Goal: Task Accomplishment & Management: Complete application form

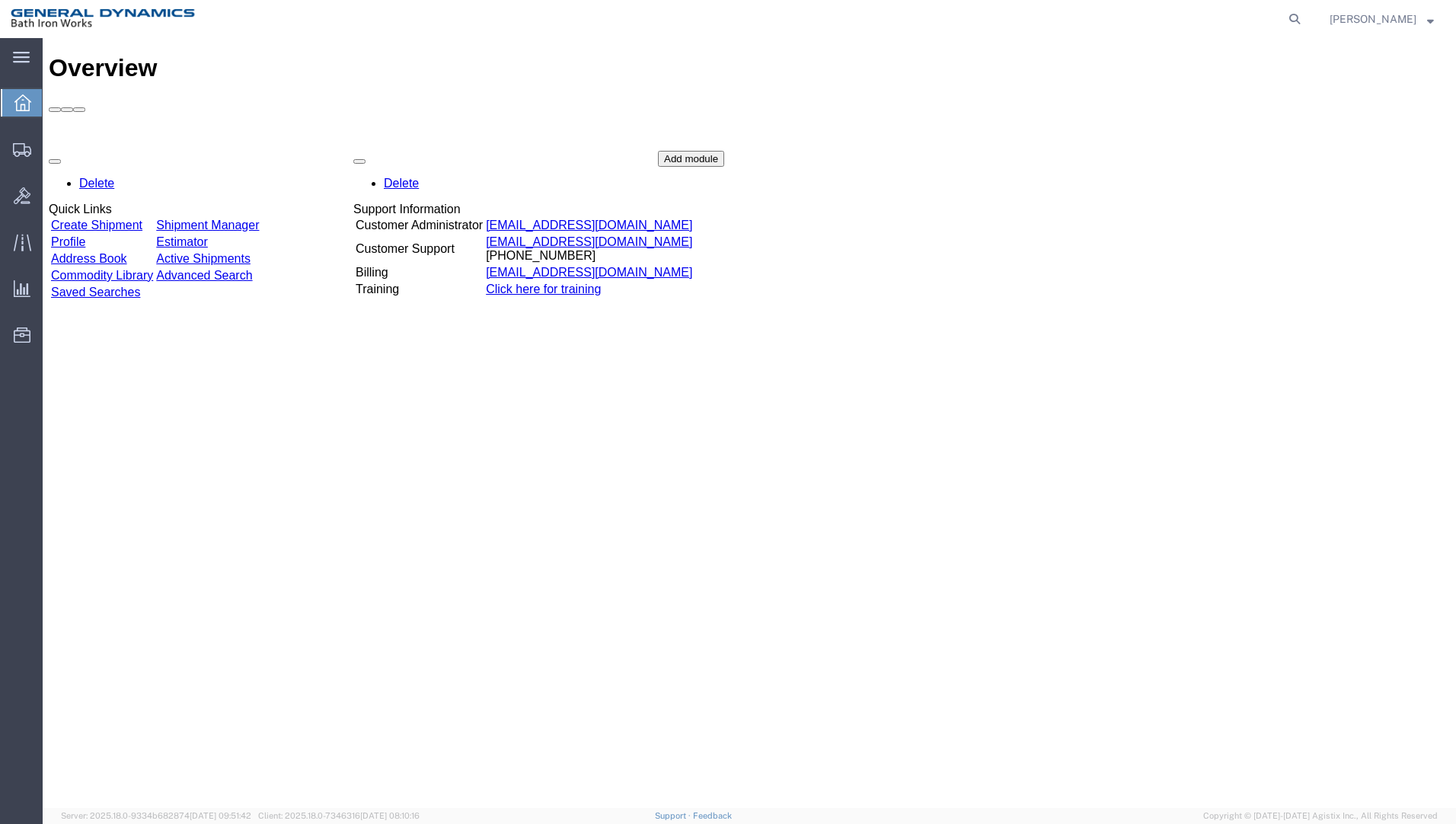
click at [120, 218] on link "Create Shipment" at bounding box center [97, 224] width 92 height 13
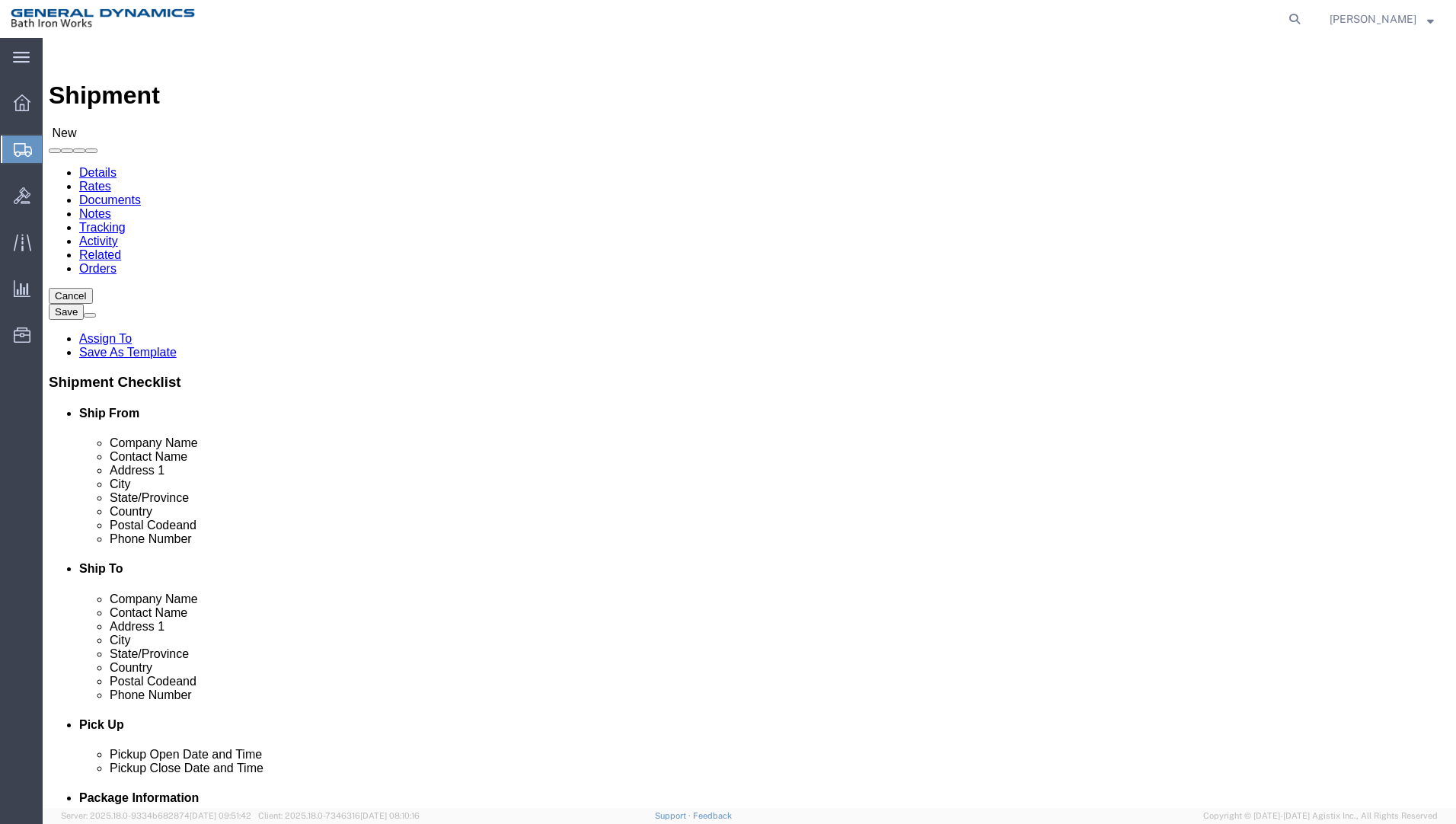
select select
select select "34312"
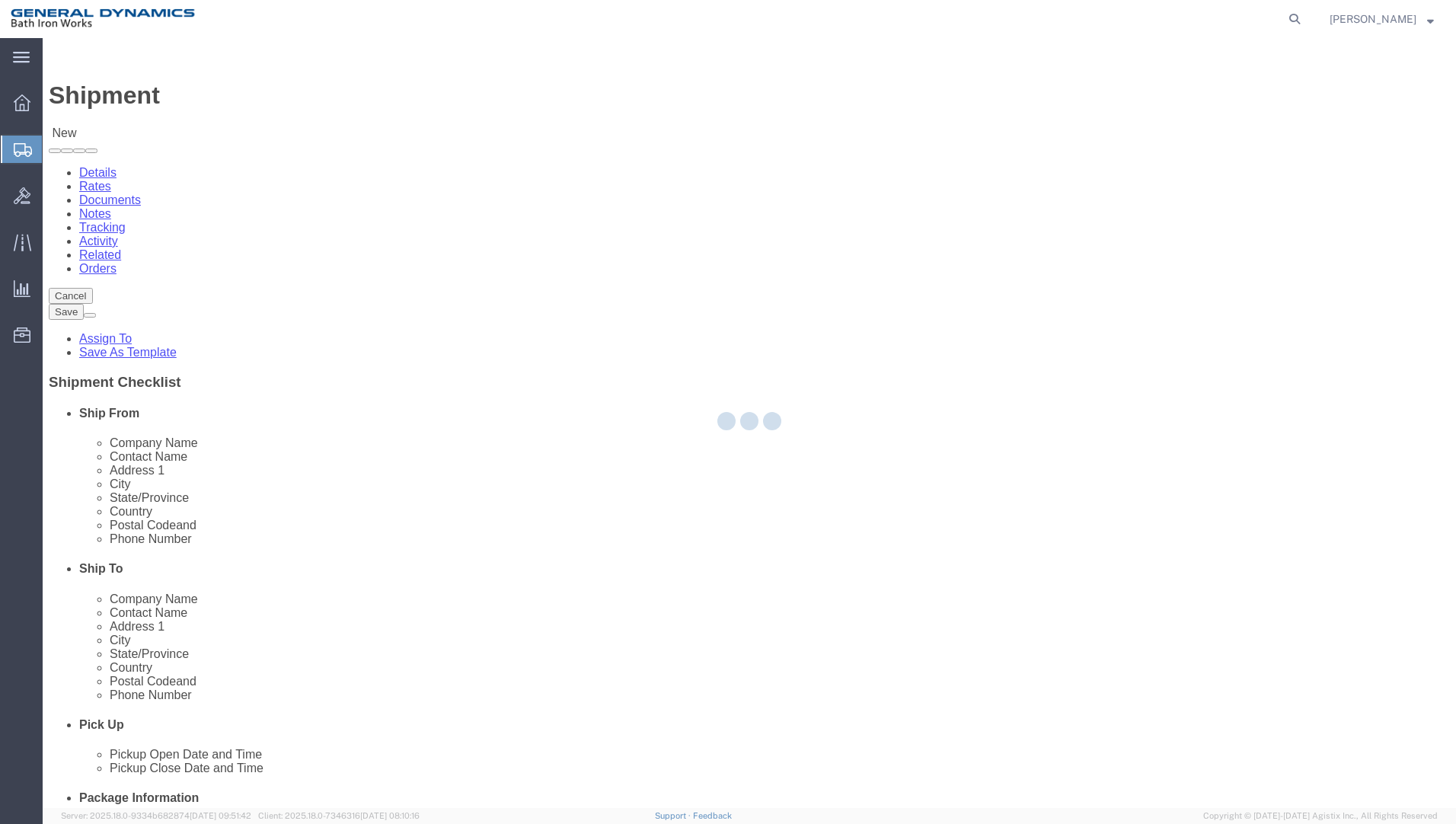
type input "General Dynamics Bath Iron Works"
type input "[GEOGRAPHIC_DATA]"
type input "04011"
type input "[PHONE_NUMBER]"
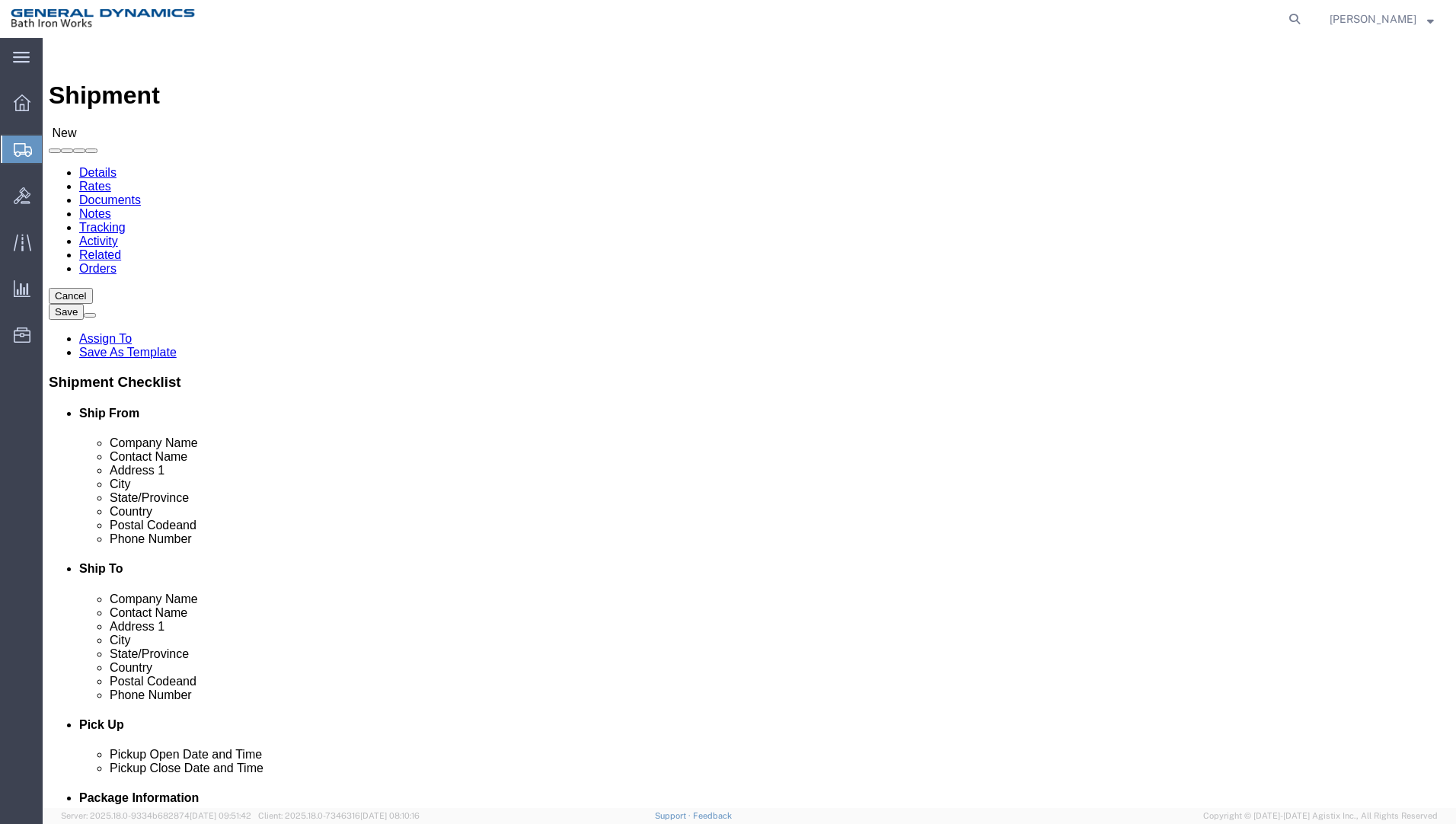
select select "ME"
click input "text"
type input "[PERSON_NAME] ~ [PERSON_NAME]"
click input "text"
type input "P"
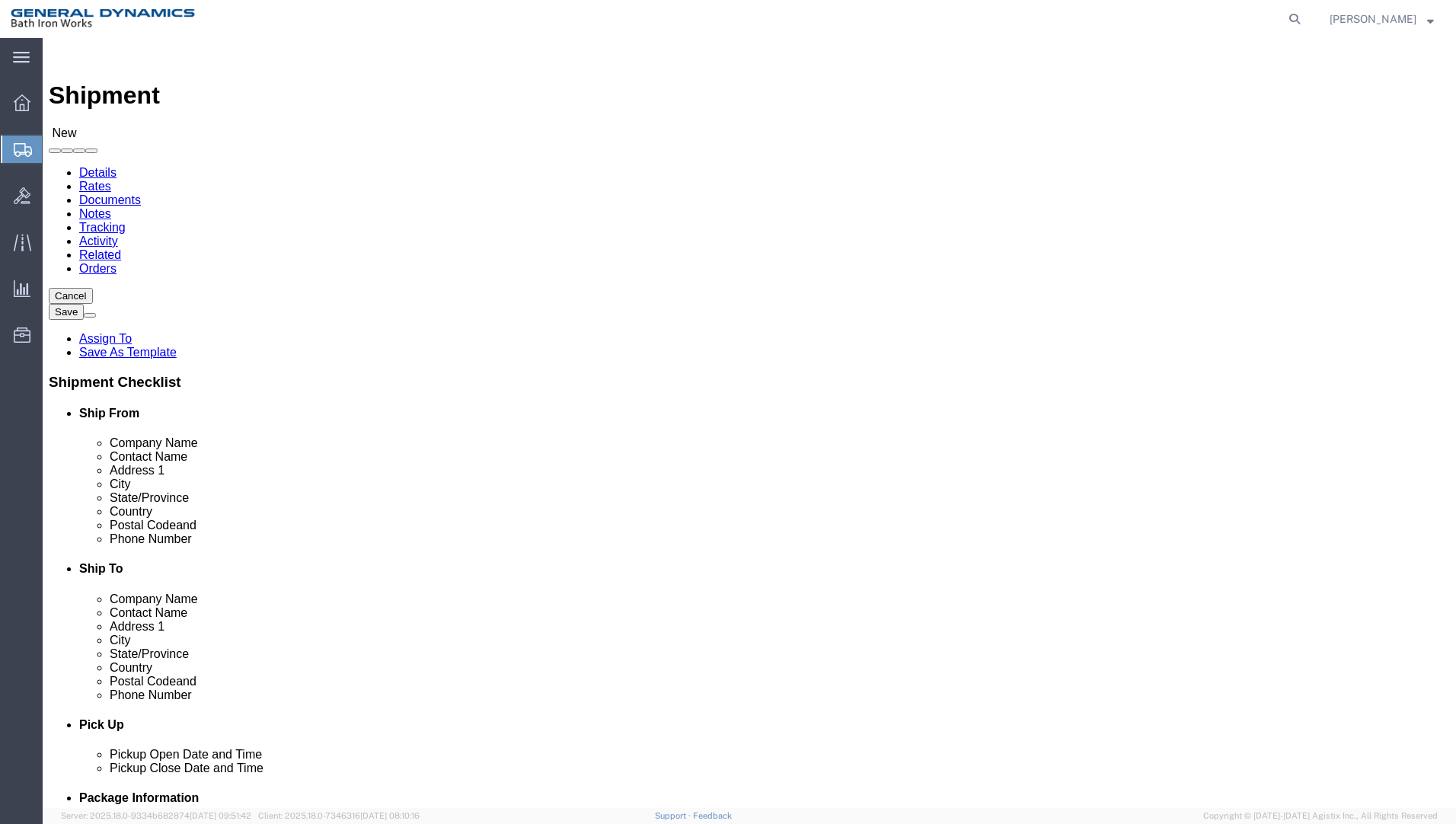
type input "PATRIOT MILITARY SUPPLY"
type input "[PERSON_NAME]"
type input "[STREET_ADDRESS]"
select select
type input "TUSTIN"
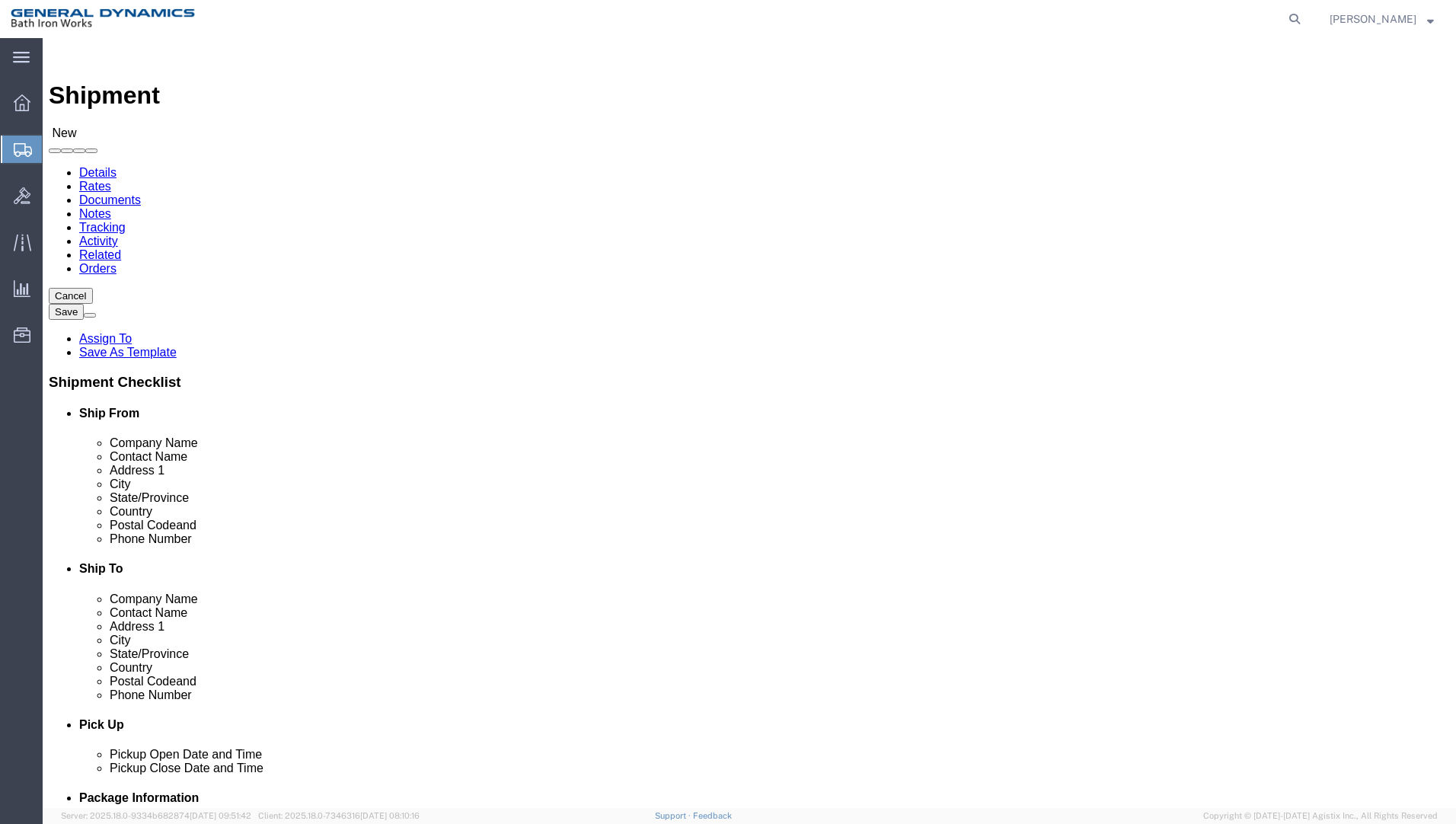
select select
type input "C"
select select
select select "CA"
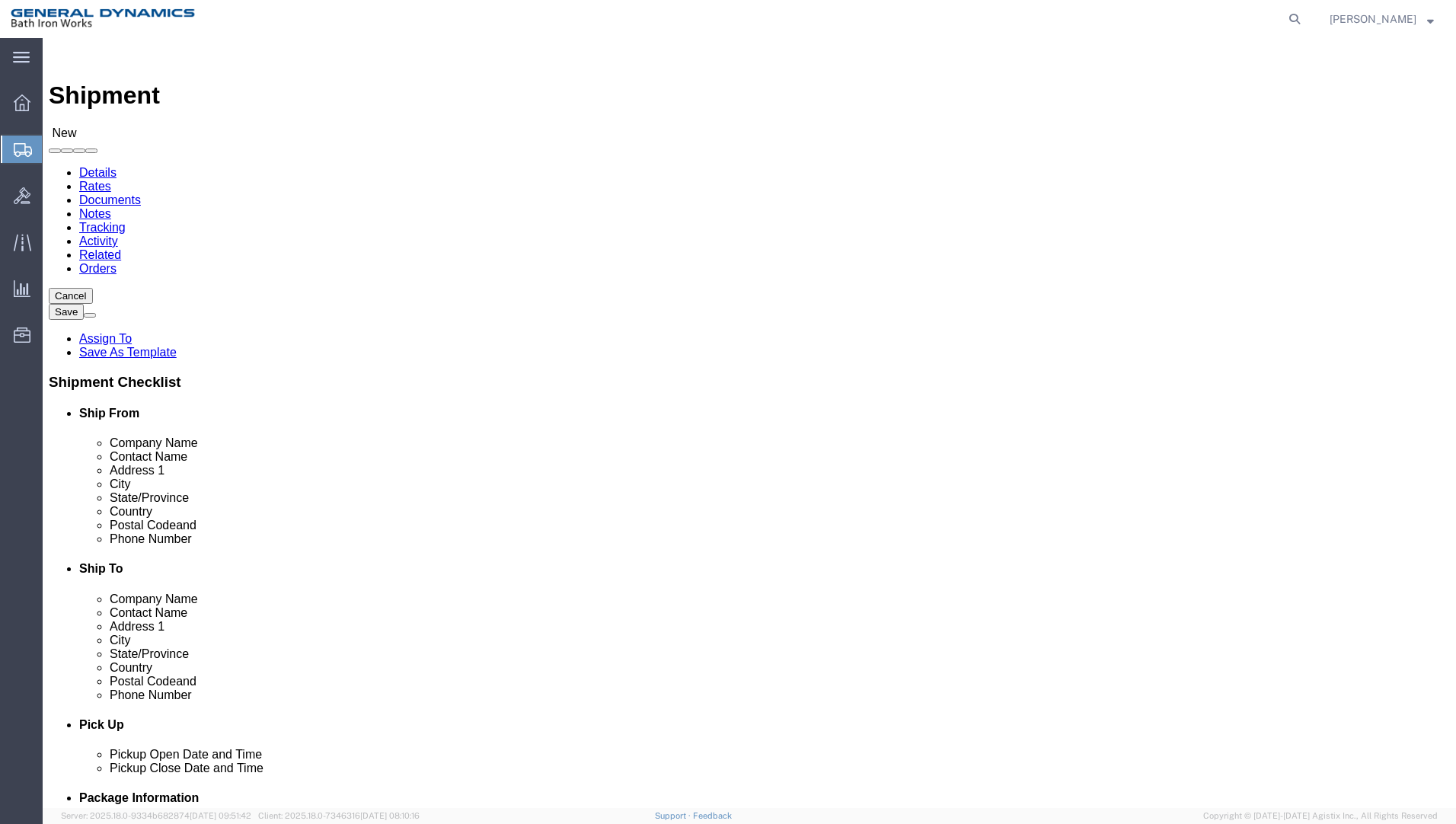
click input "Postal Code"
type input "92780"
select select
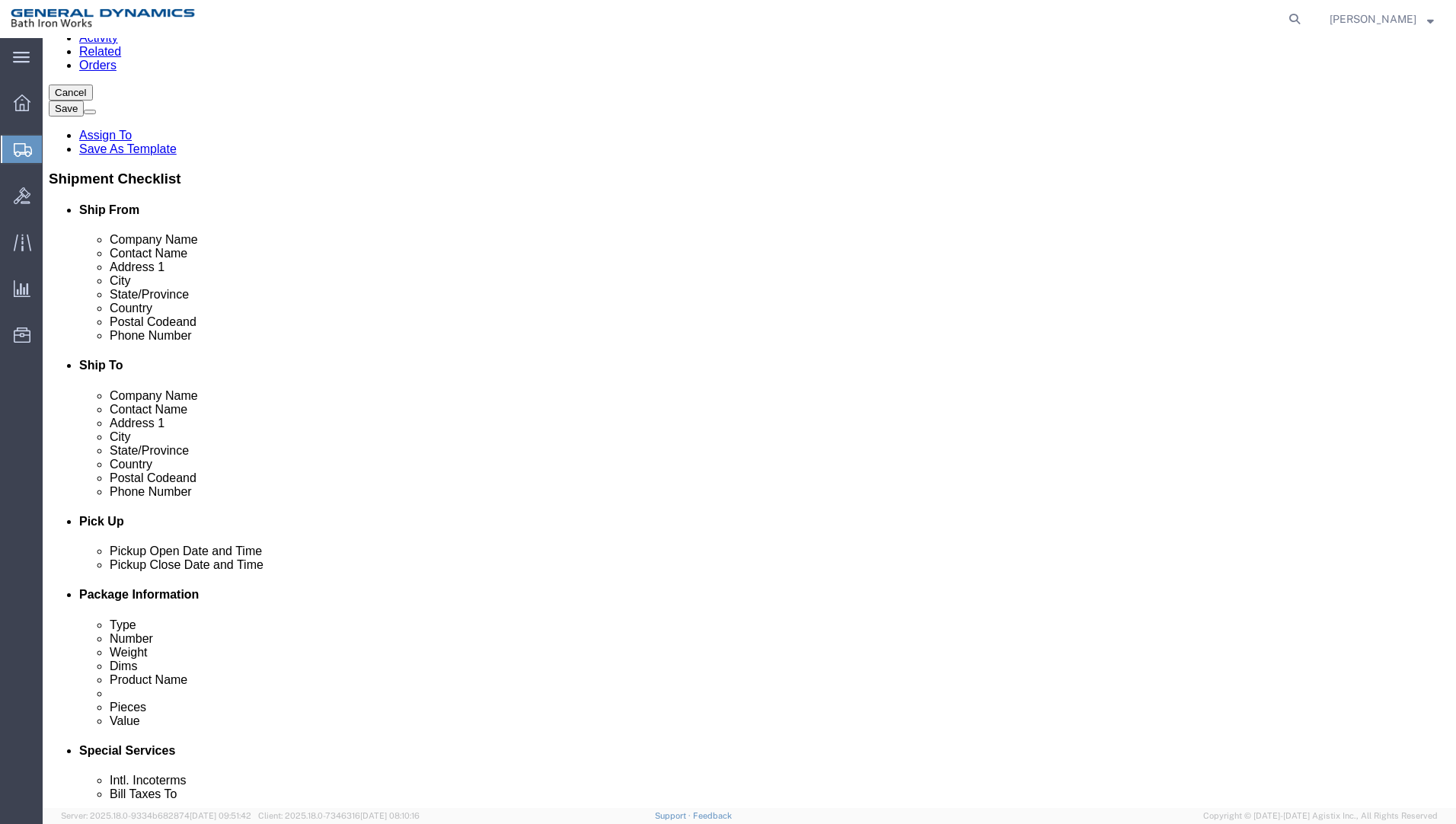
type input "[PHONE_NUMBER]"
click div "[DATE] 8:00 AM"
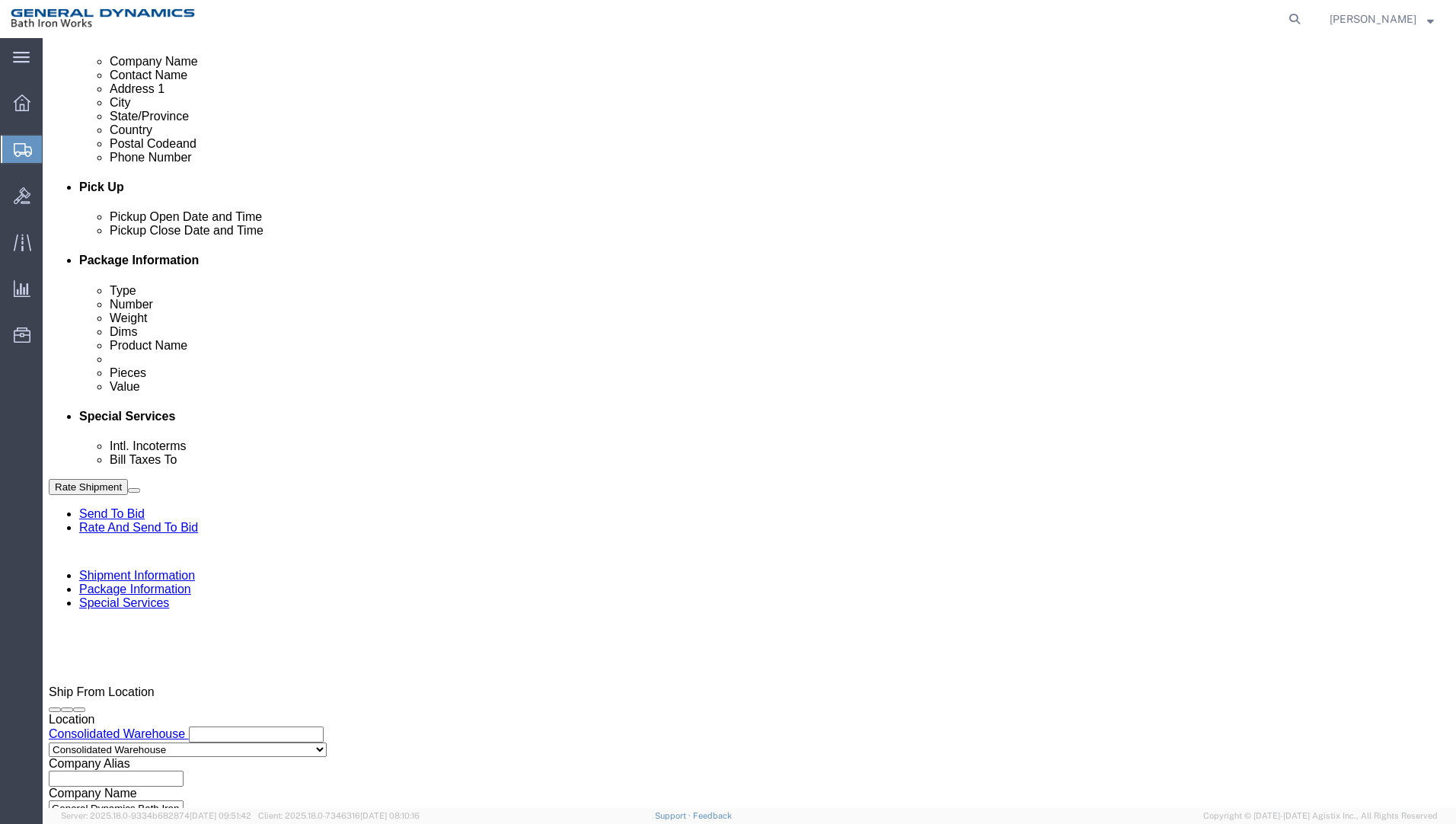
type input "2:30 PM"
click button "Apply"
click input "text"
type input "S/O 63649"
select select "INVOICE"
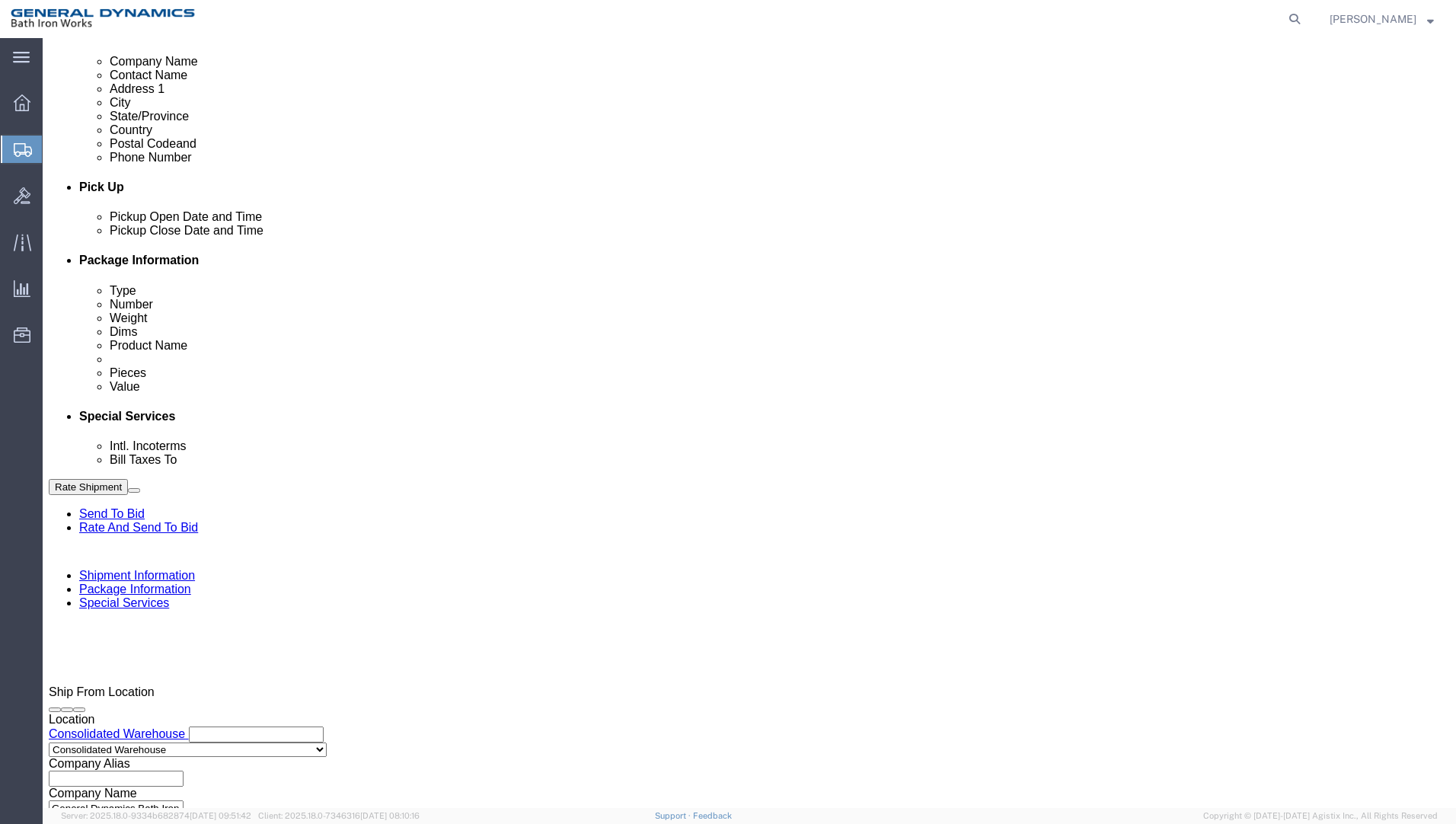
type input "8825-7014-0000"
select select "CONTAINERNUM"
type input "po"
select select "CUSTREF"
type input "PO #2672 & 2675"
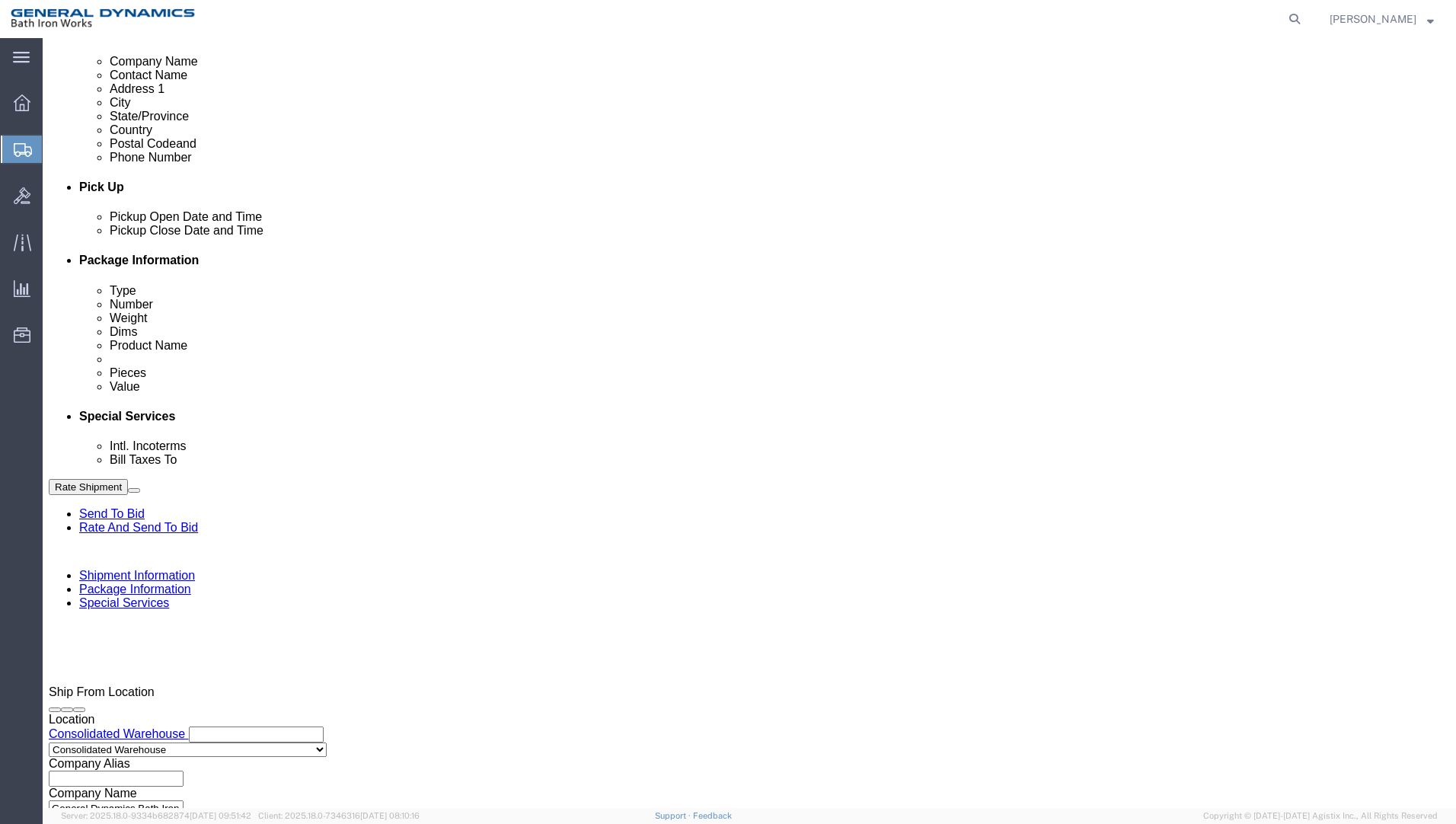
click button "Continue"
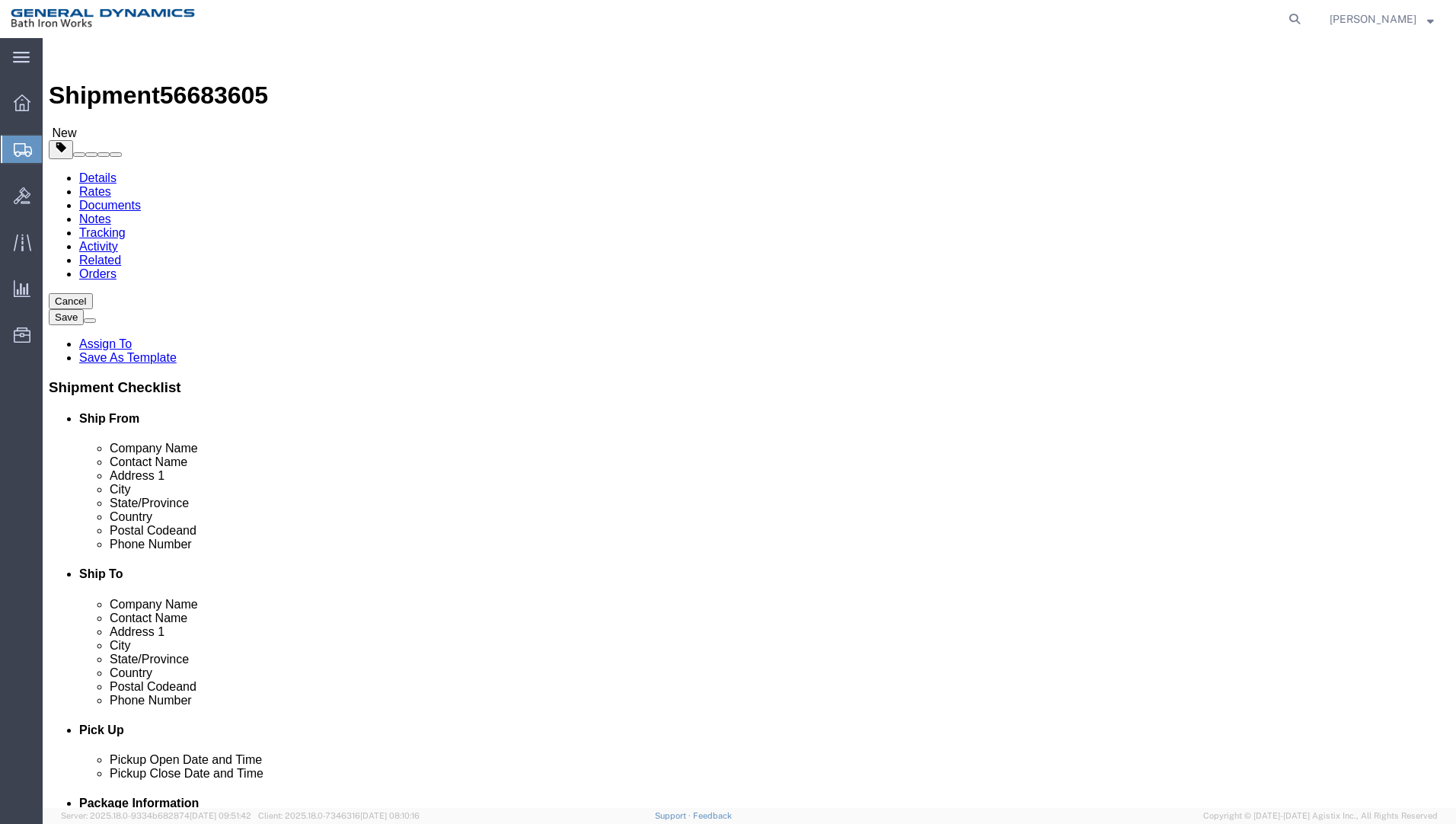
click select "Select Bale(s) Basket(s) Bolt(s) Bottle(s) Buckets Bulk Bundle(s) Can(s) Cardbo…"
select select "PONS"
click select "Select Bale(s) Basket(s) Bolt(s) Bottle(s) Buckets Bulk Bundle(s) Can(s) Cardbo…"
click input "text"
type input "123"
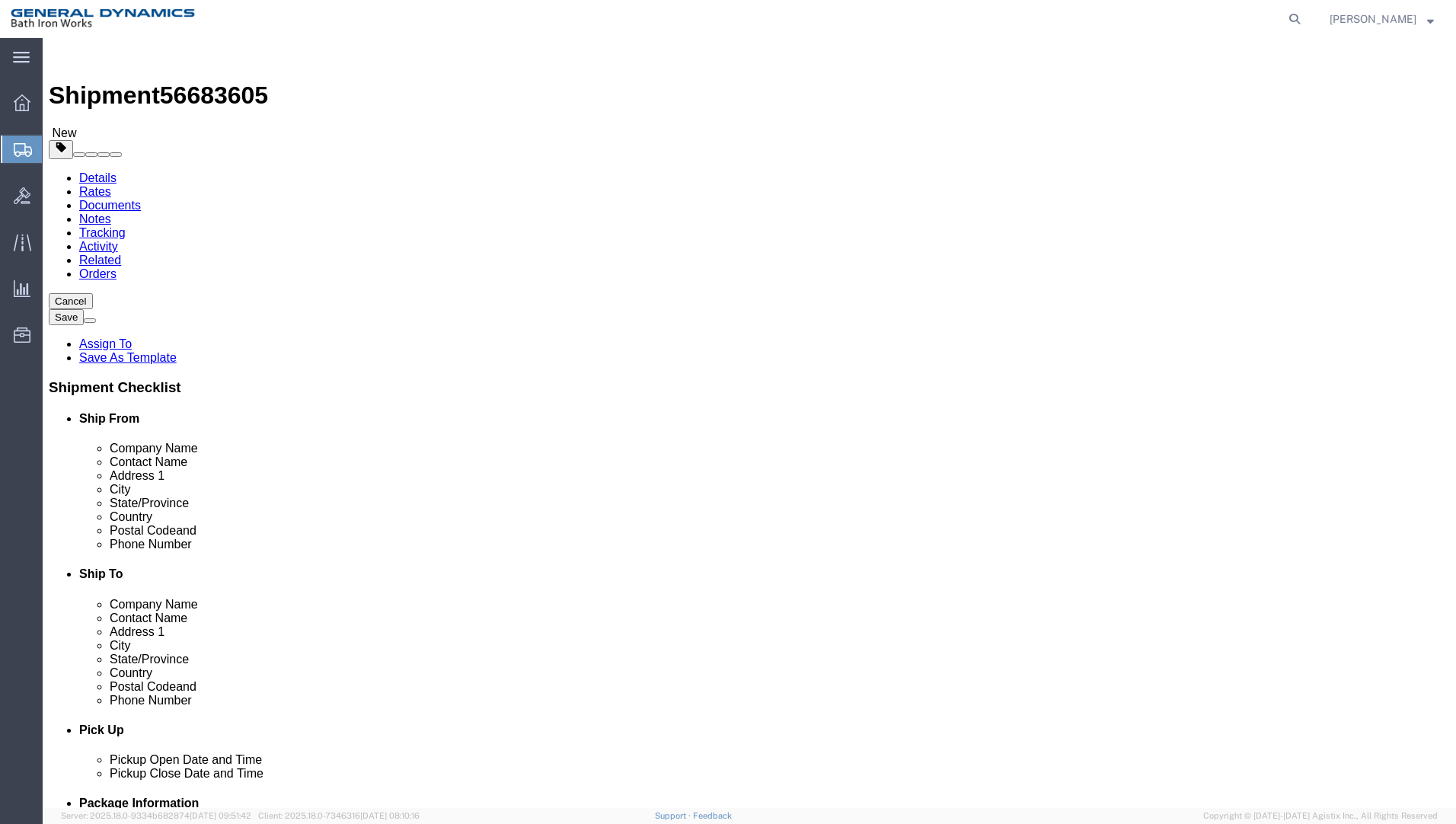
type input "48"
type input "9"
type input "64"
click link "Add Content"
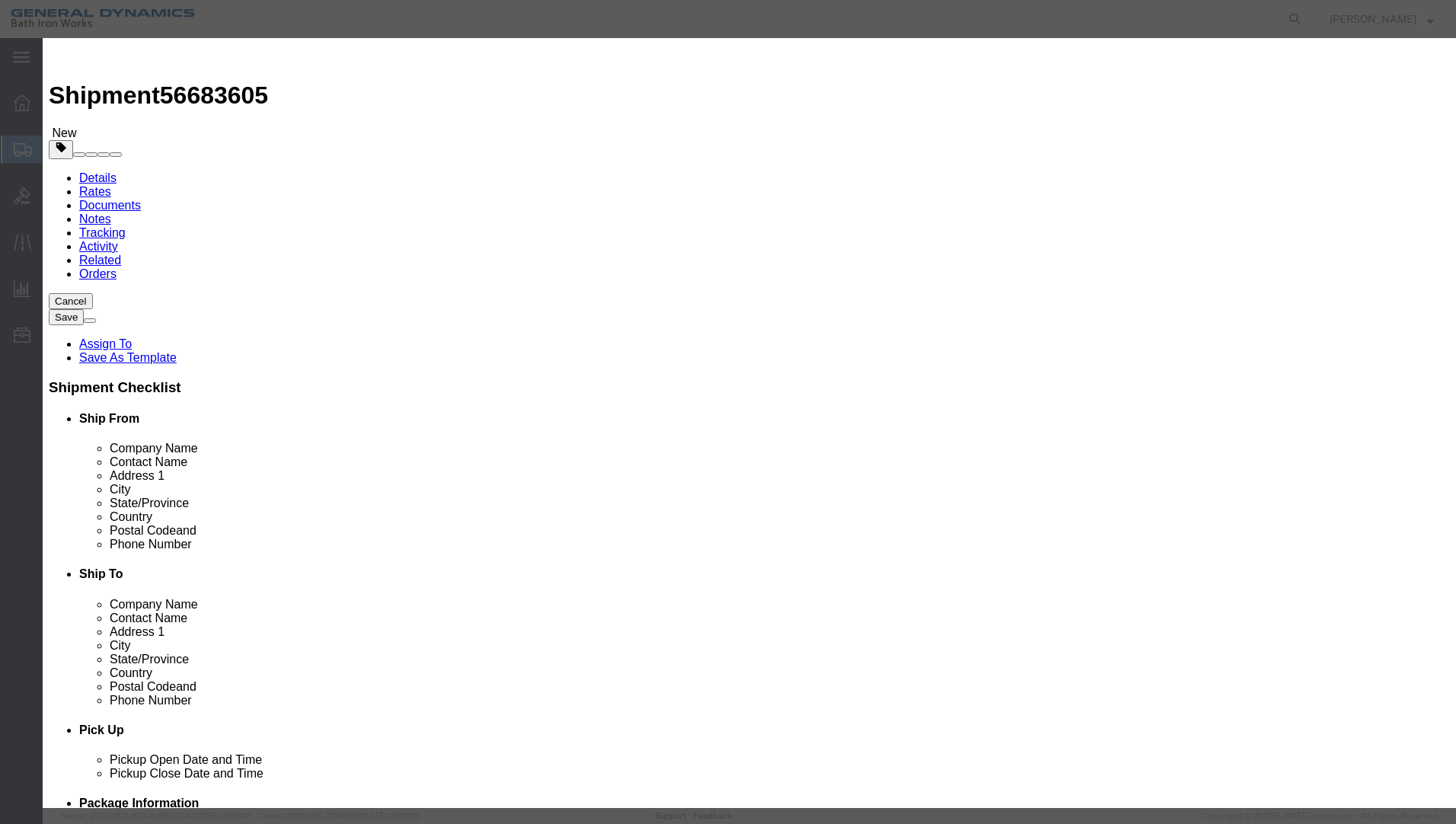
click input "text"
type input "SQUARE TUBE 316L CRES"
click input "0"
type input "20"
click select "Select Bag Barrels 100Board Feet Bottle Box Blister Pack Carats Can Capsule Car…"
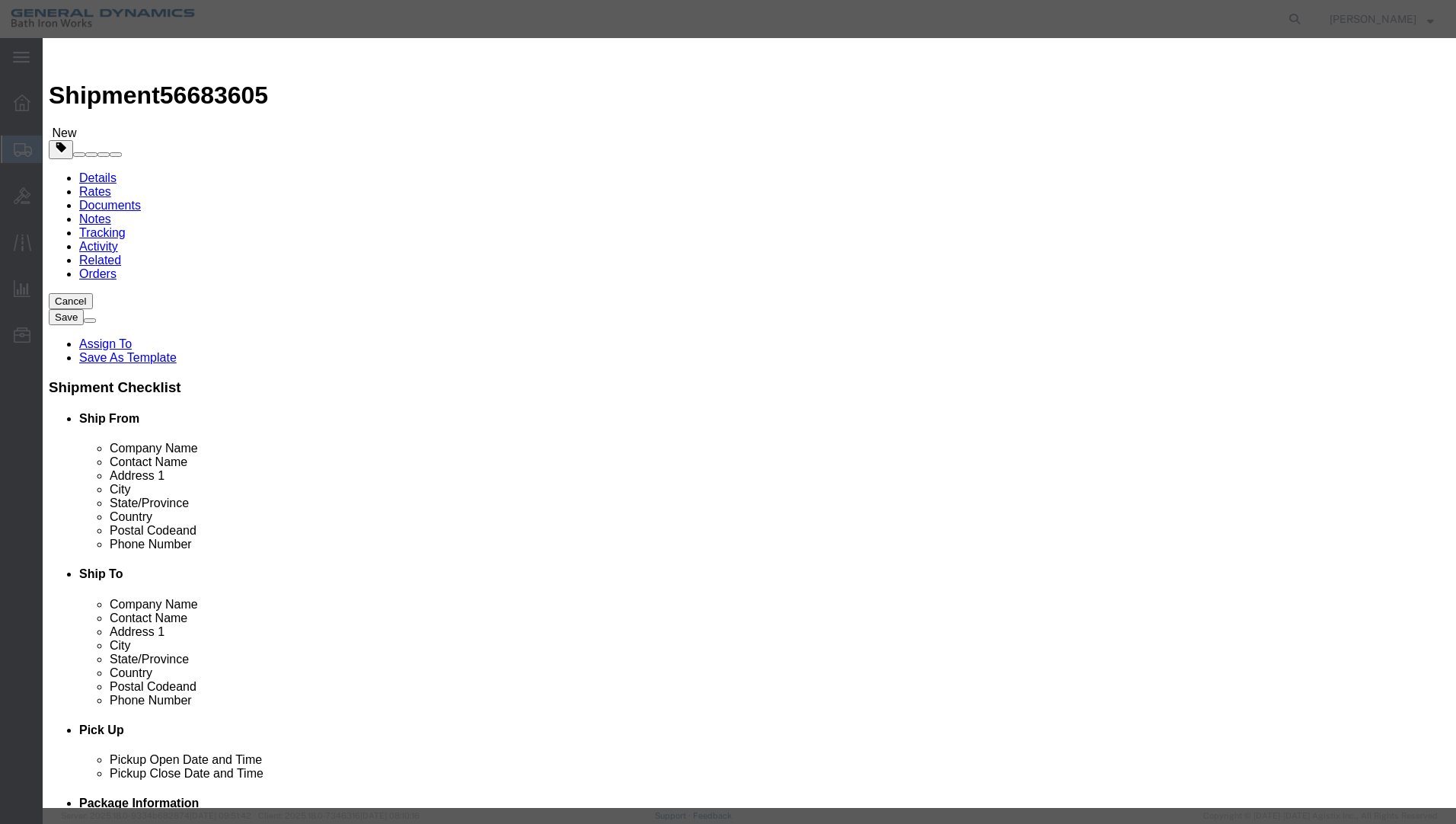
select select "FT"
click select "Select Bag Barrels 100Board Feet Bottle Box Blister Pack Carats Can Capsule Car…"
click input "text"
type input "1"
select select "USD"
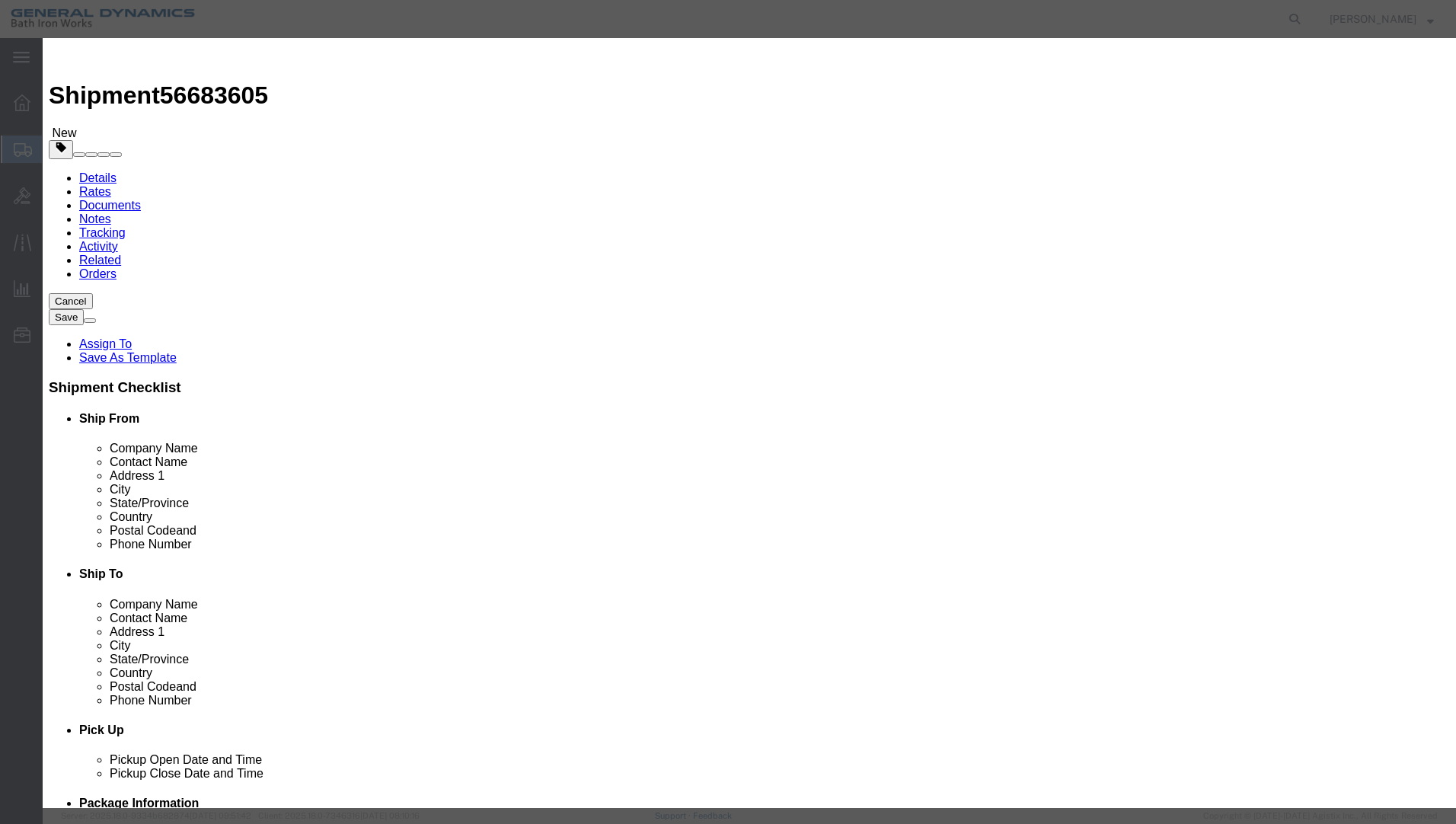
select select "55"
click button "Save & Add Another"
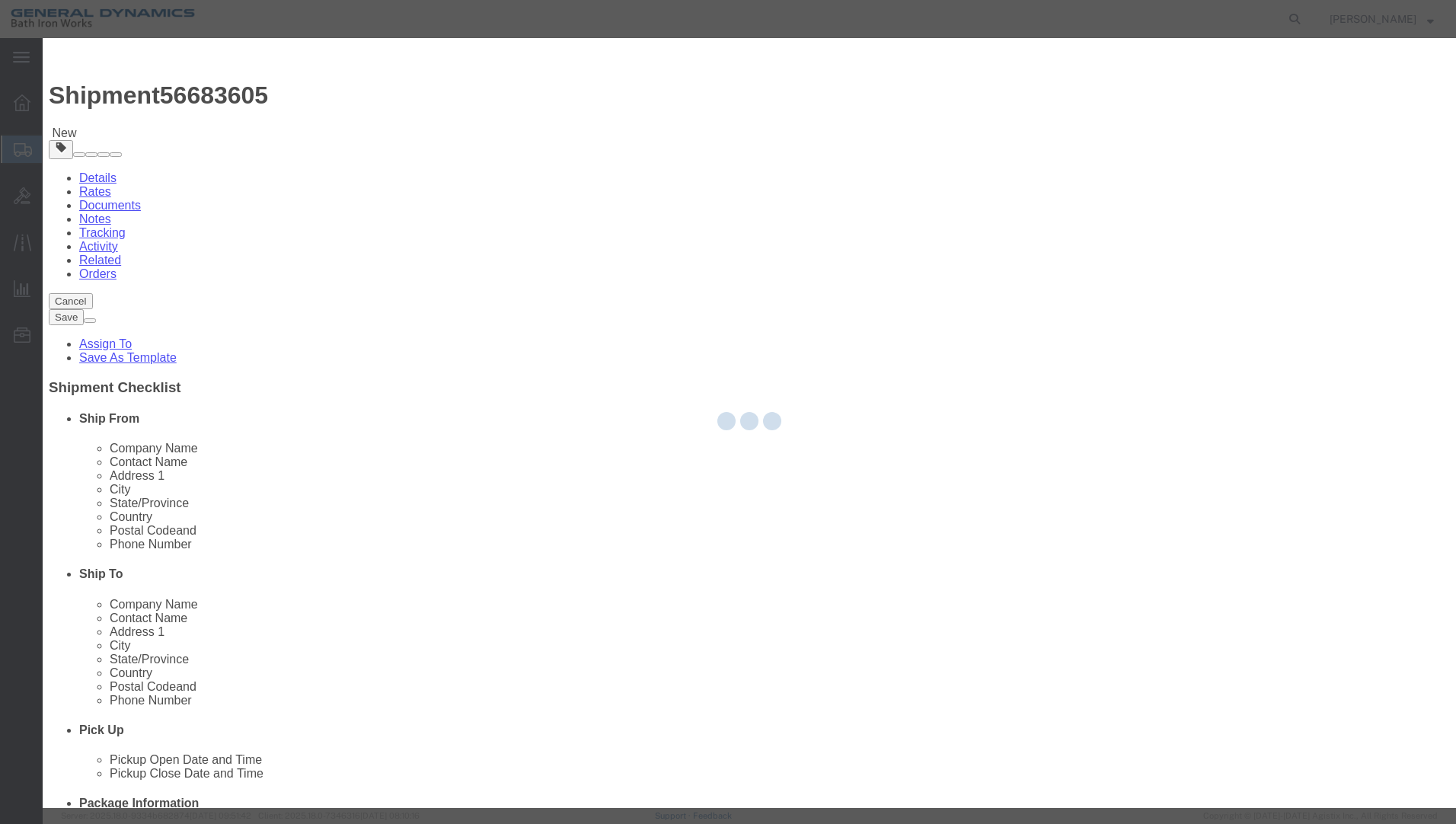
select select "EA"
select select
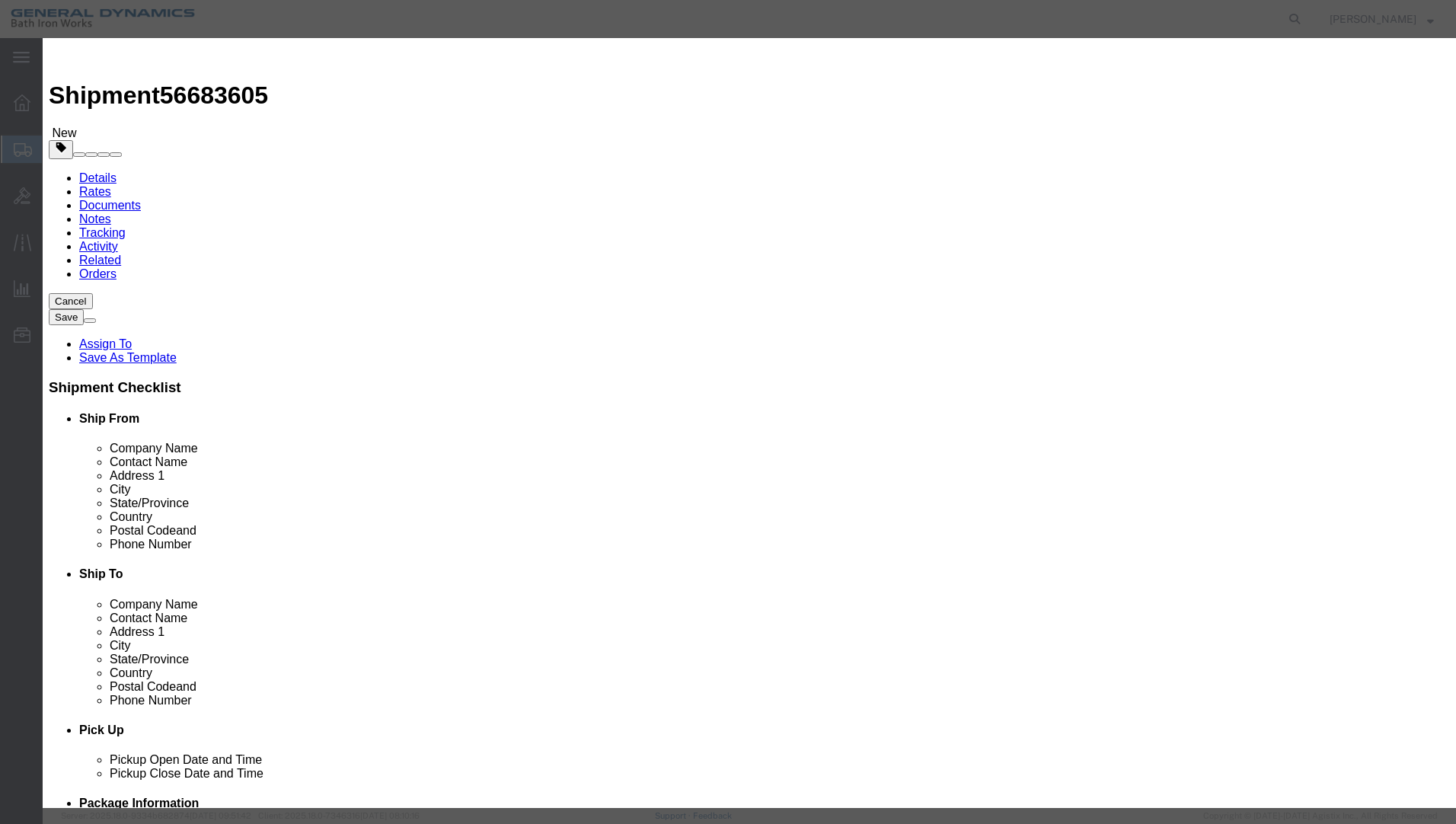
select select "USD"
click input "text"
type input "TOGGLE PINS"
type input "2"
type input "1"
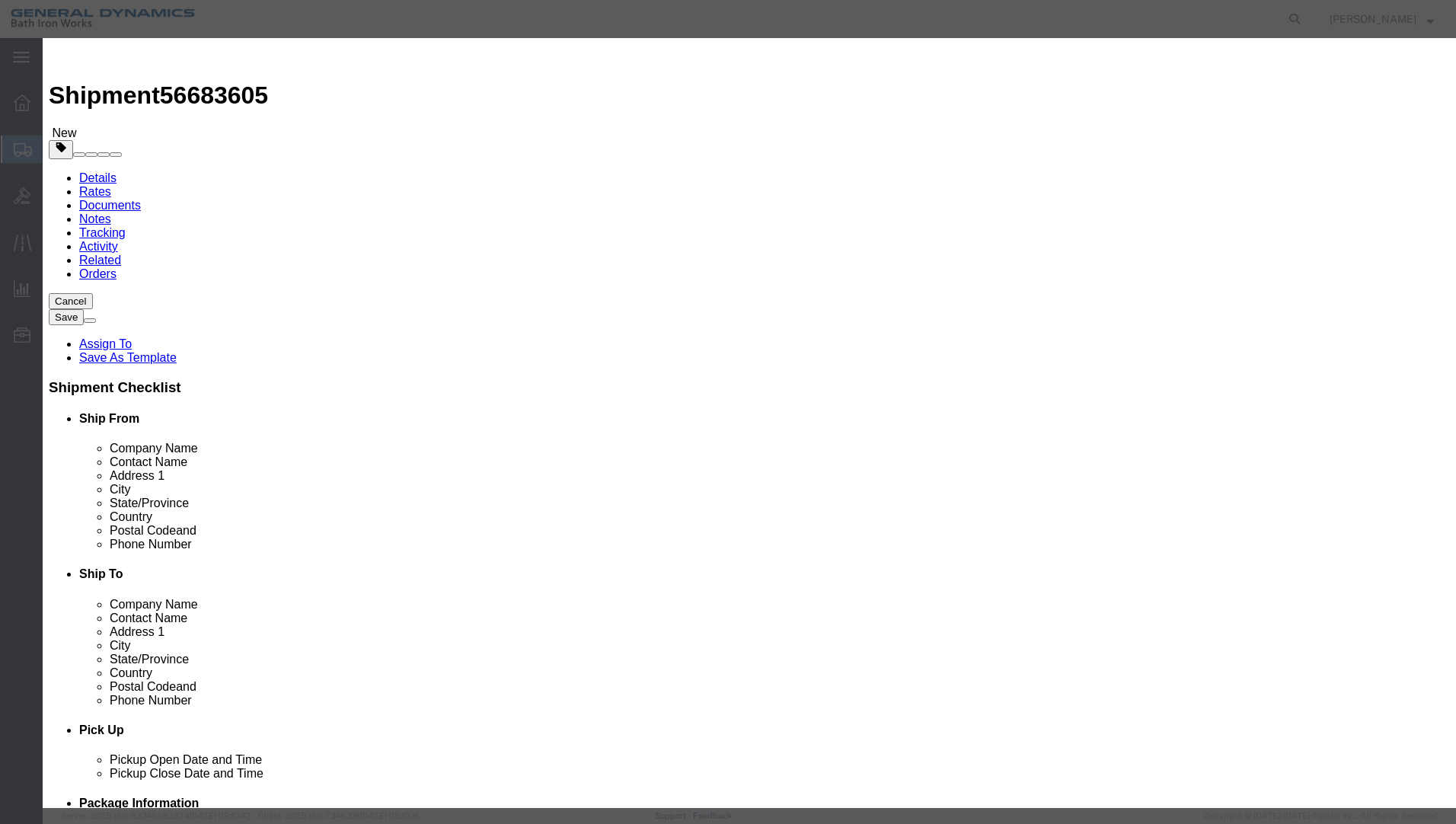
select select "55"
click button "Save & Close"
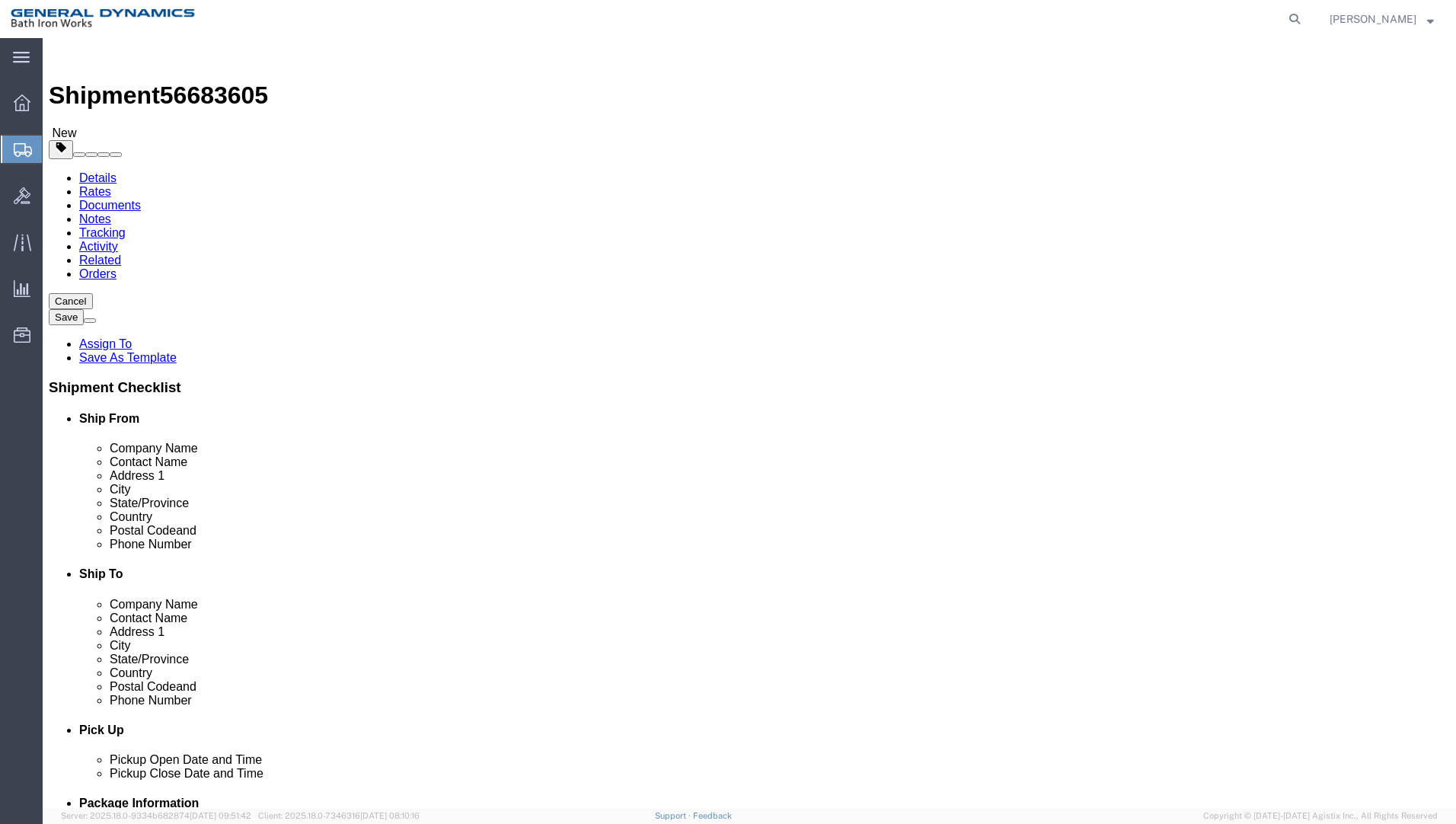
click button "Continue"
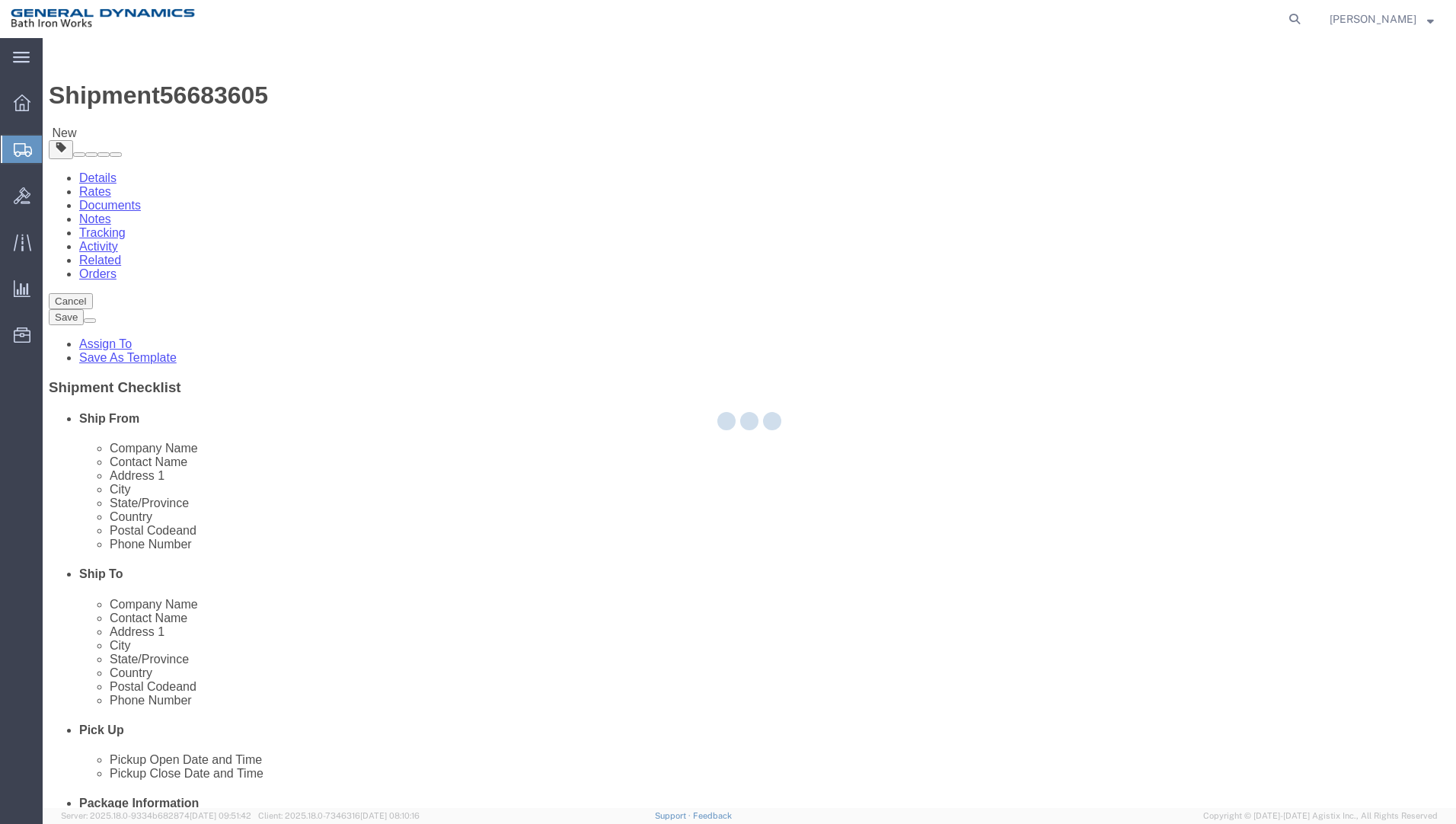
select select
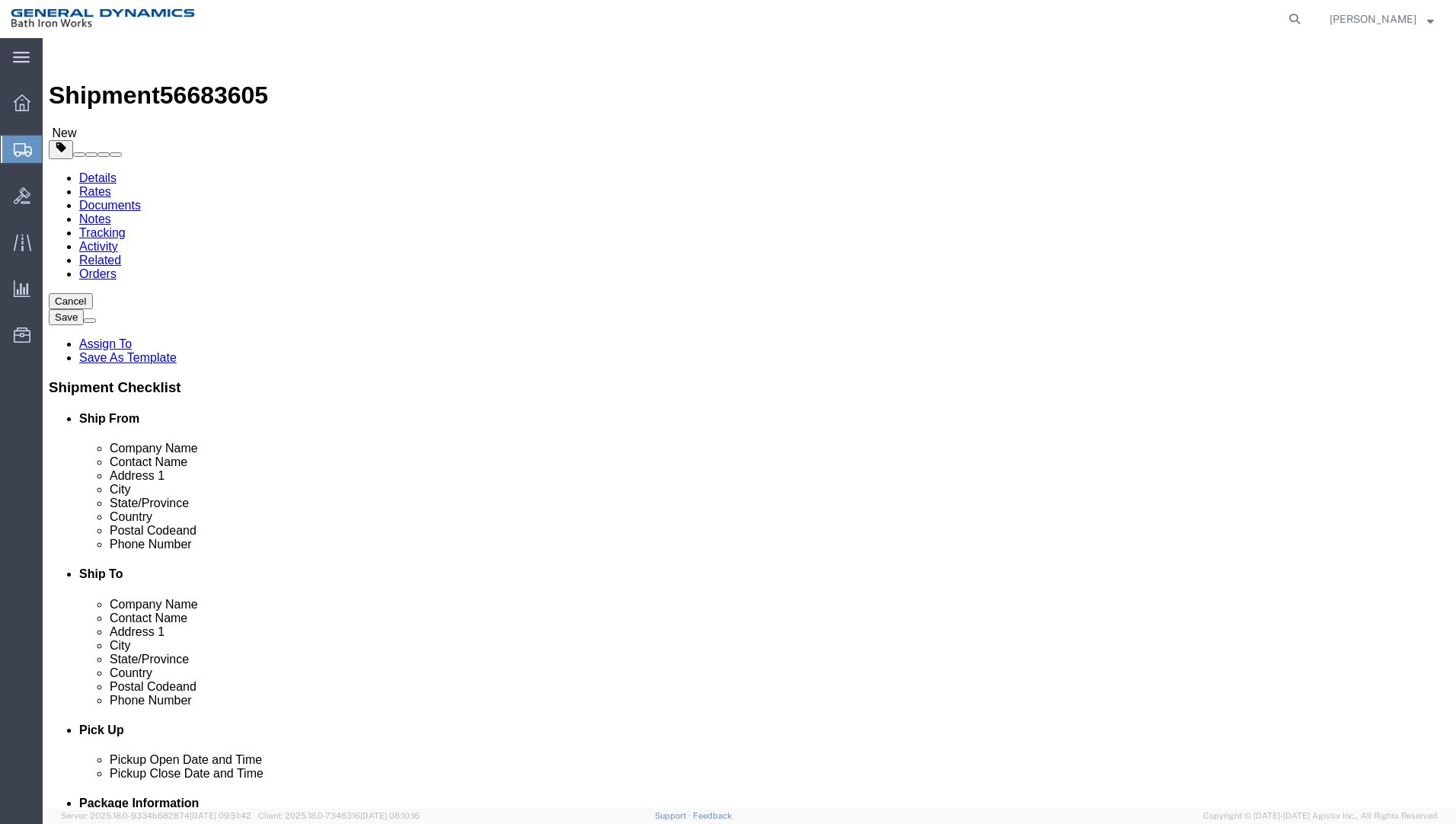
click select "Select Recipient Account Sender/Shipper Third Party Account"
select select "SHIP"
click select "Select Recipient Account Sender/Shipper Third Party Account"
click button "Rate Shipment"
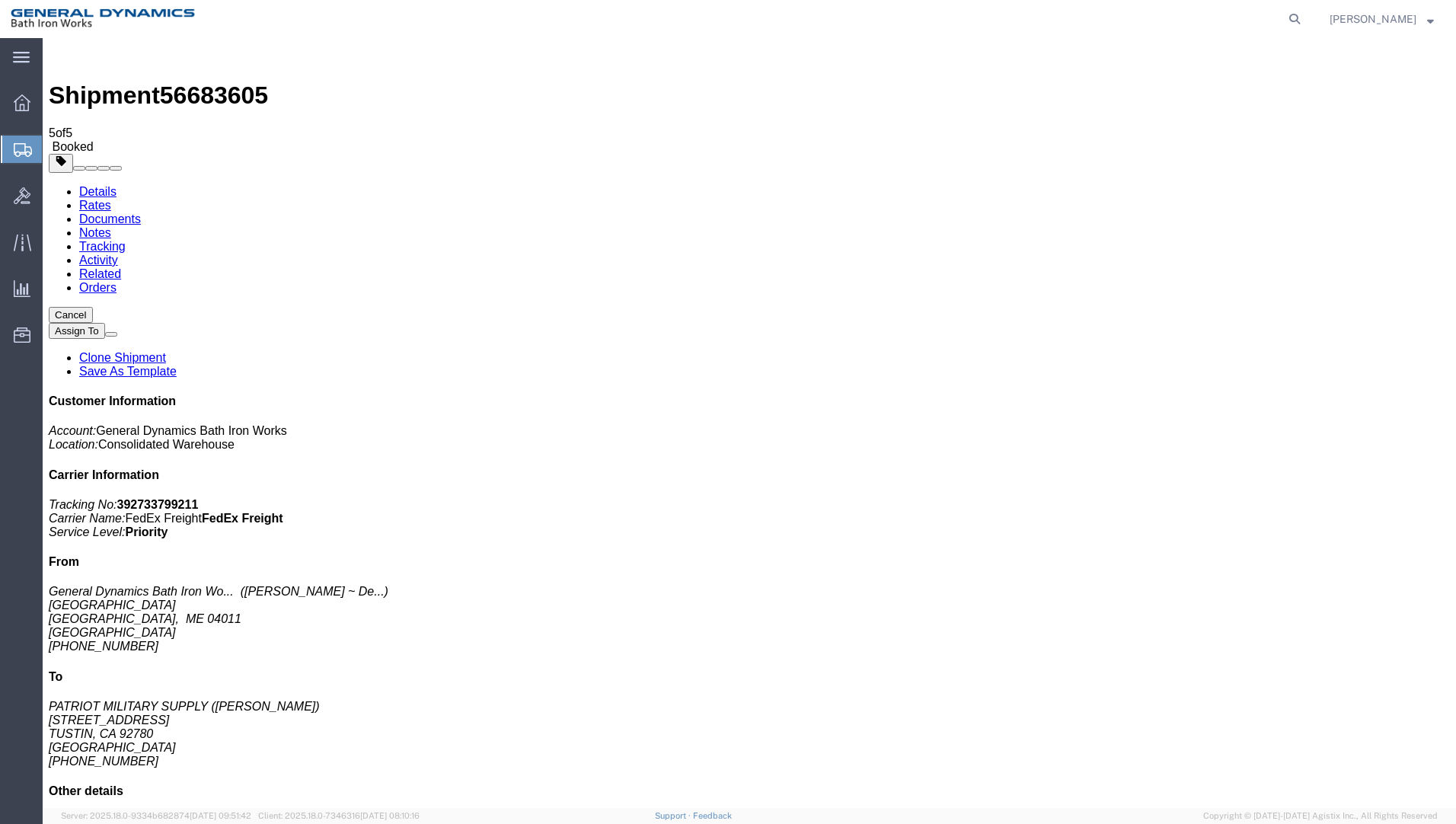
click at [0, 0] on span "Create Shipment" at bounding box center [0, 0] width 0 height 0
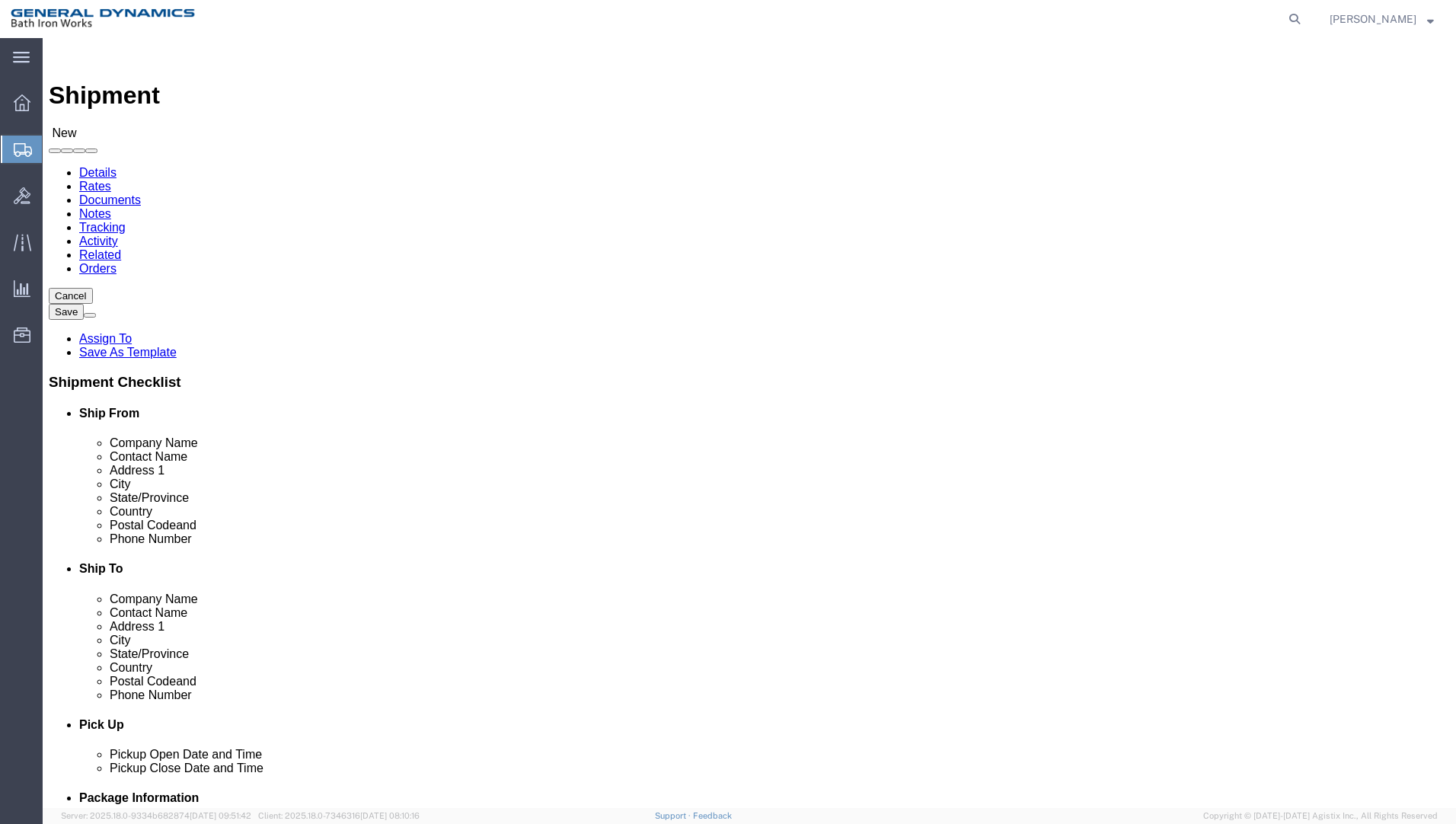
select select "34312"
select select "ME"
drag, startPoint x: 256, startPoint y: 300, endPoint x: 253, endPoint y: 309, distance: 9.5
click div "Location Consolidated Warehouse Select My Profile Location ACE [GEOGRAPHIC_DATA…"
click input "text"
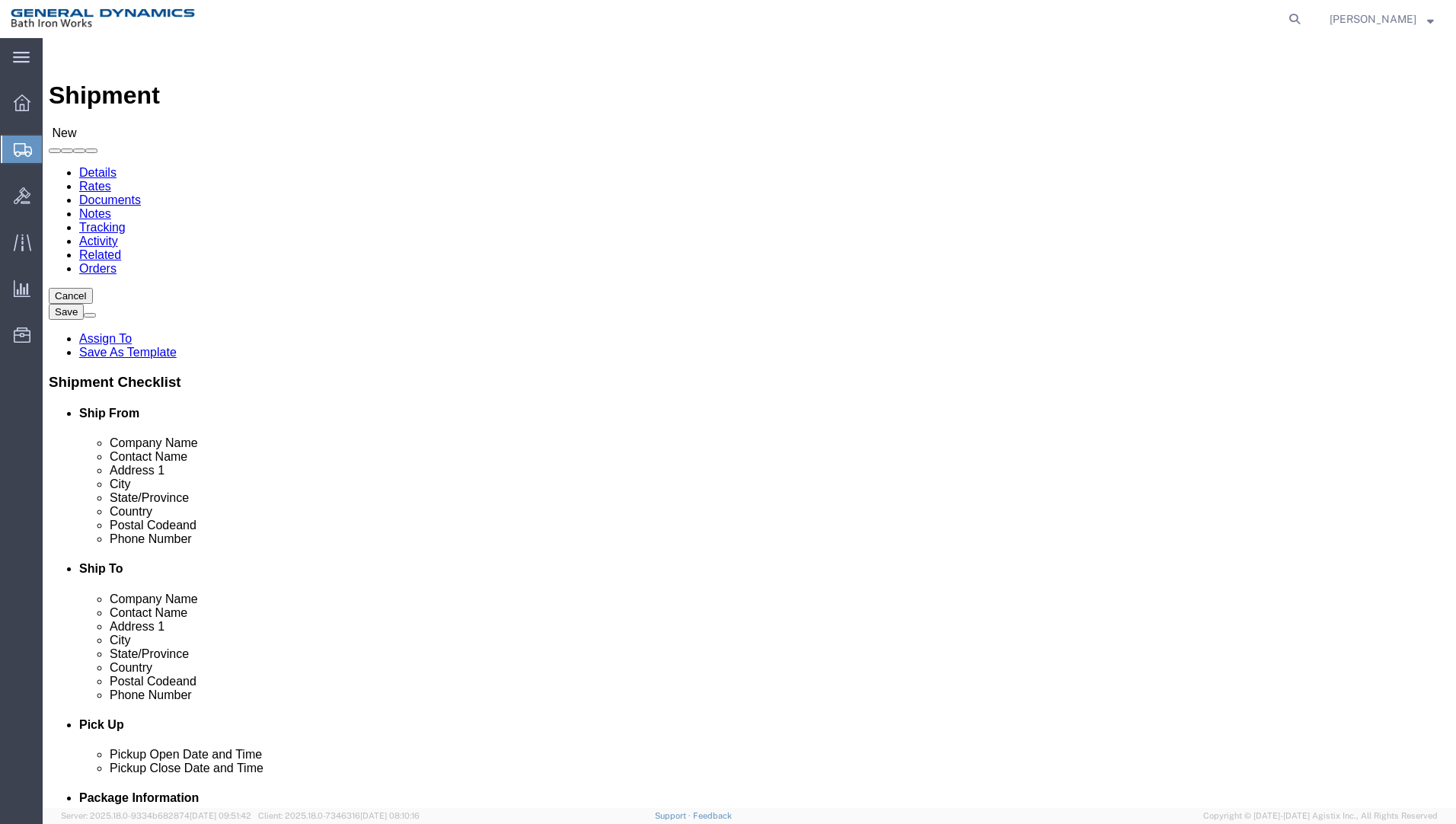
type input "[PERSON_NAME] ~ [PERSON_NAME]"
click input "text"
type input "KADANT UNAFLEX LLC"
type input "[PERSON_NAME]"
type input "[STREET_ADDRESS]"
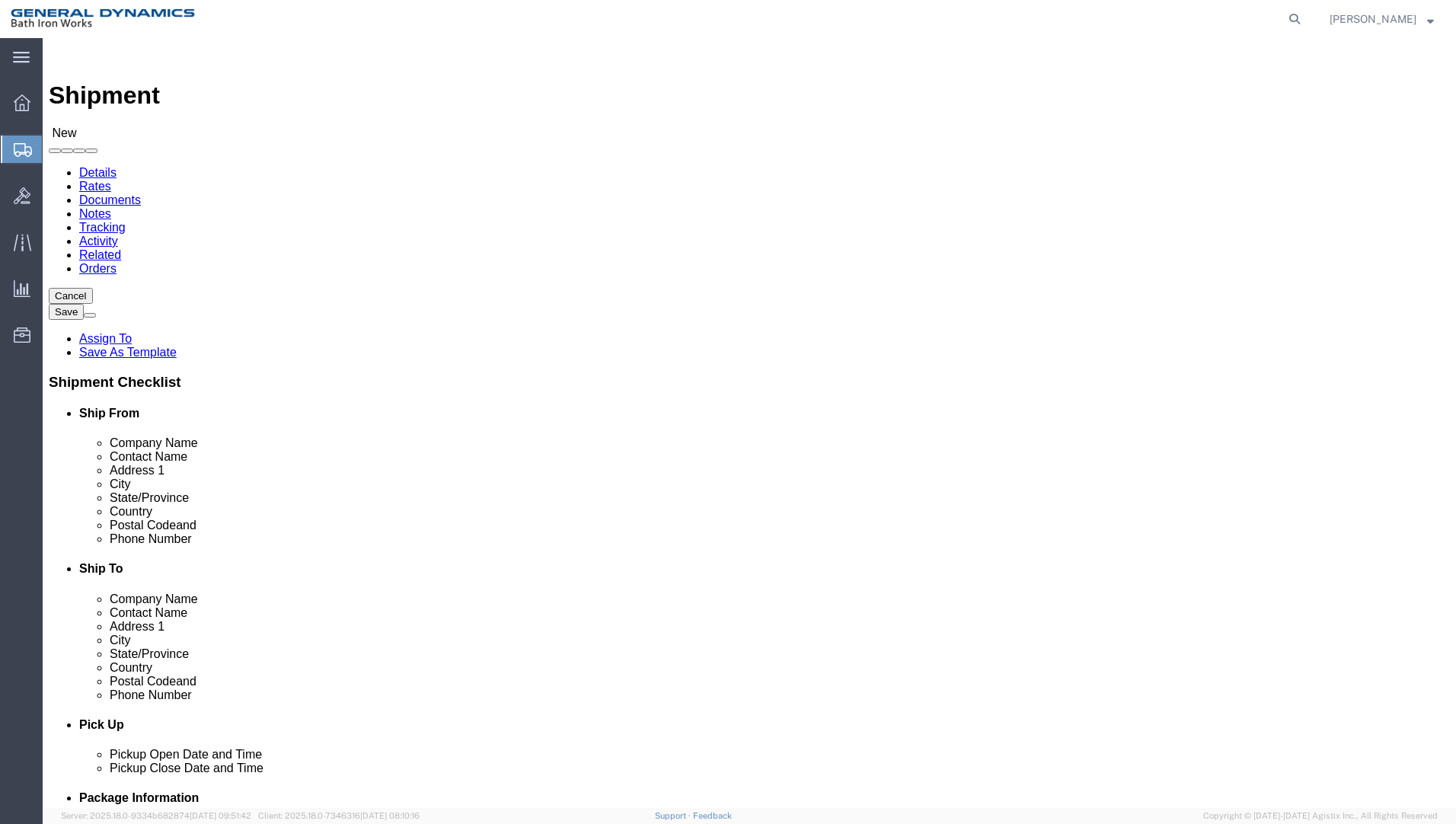
type input "[PERSON_NAME]"
type input "S"
click input "Postal Code"
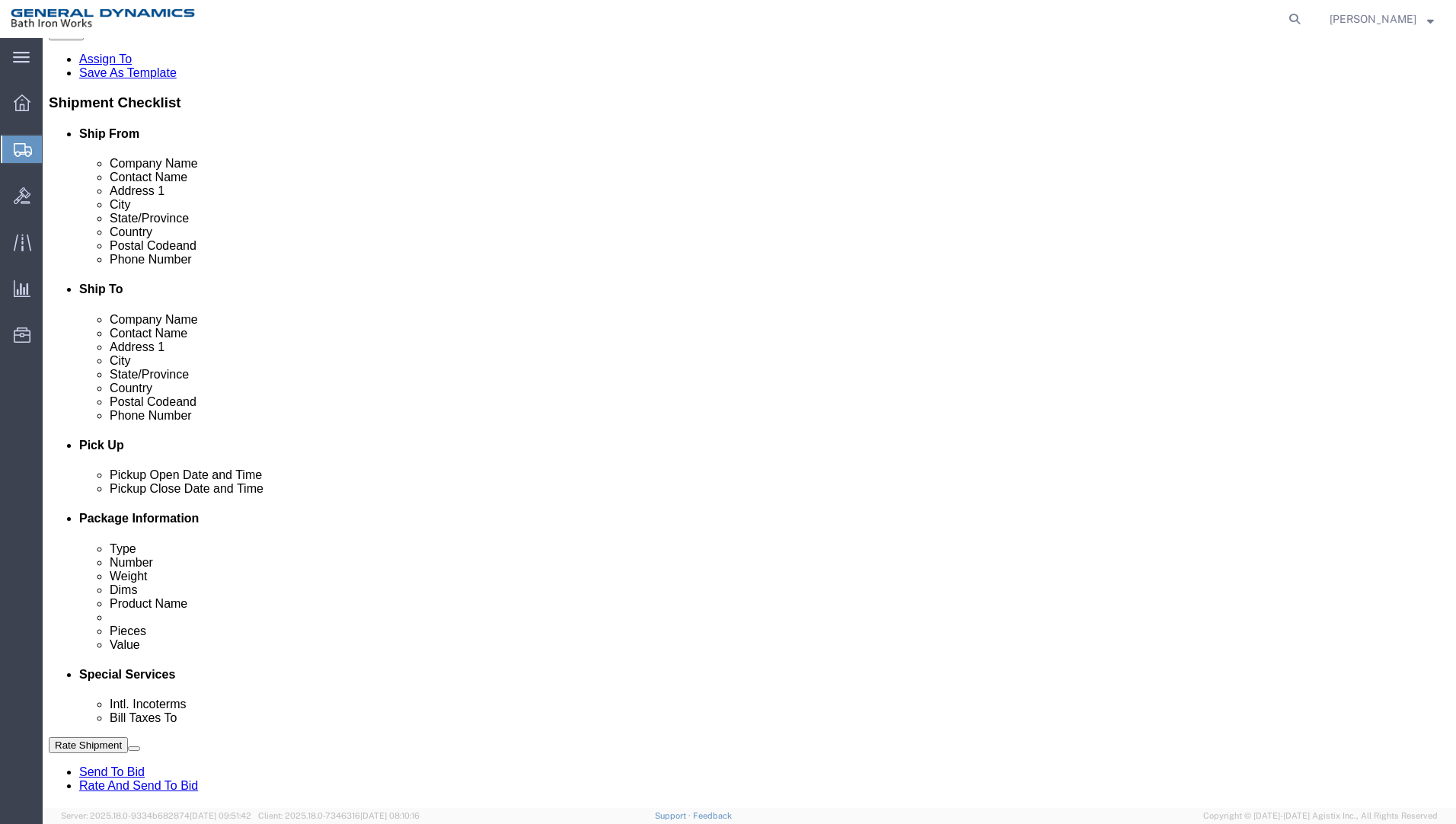
scroll to position [304, 0]
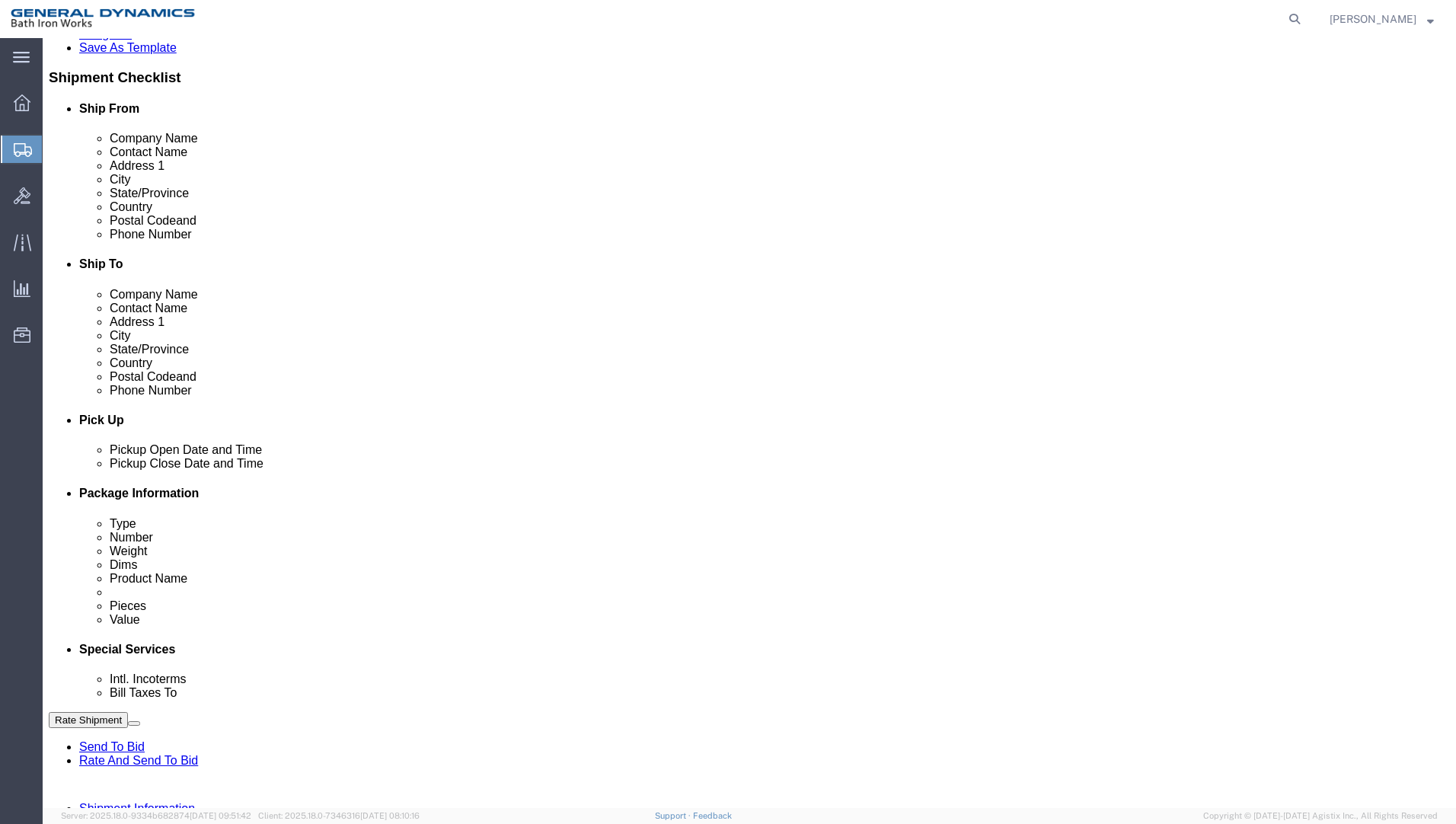
type input "29626"
click div "[DATE] 8:00 AM"
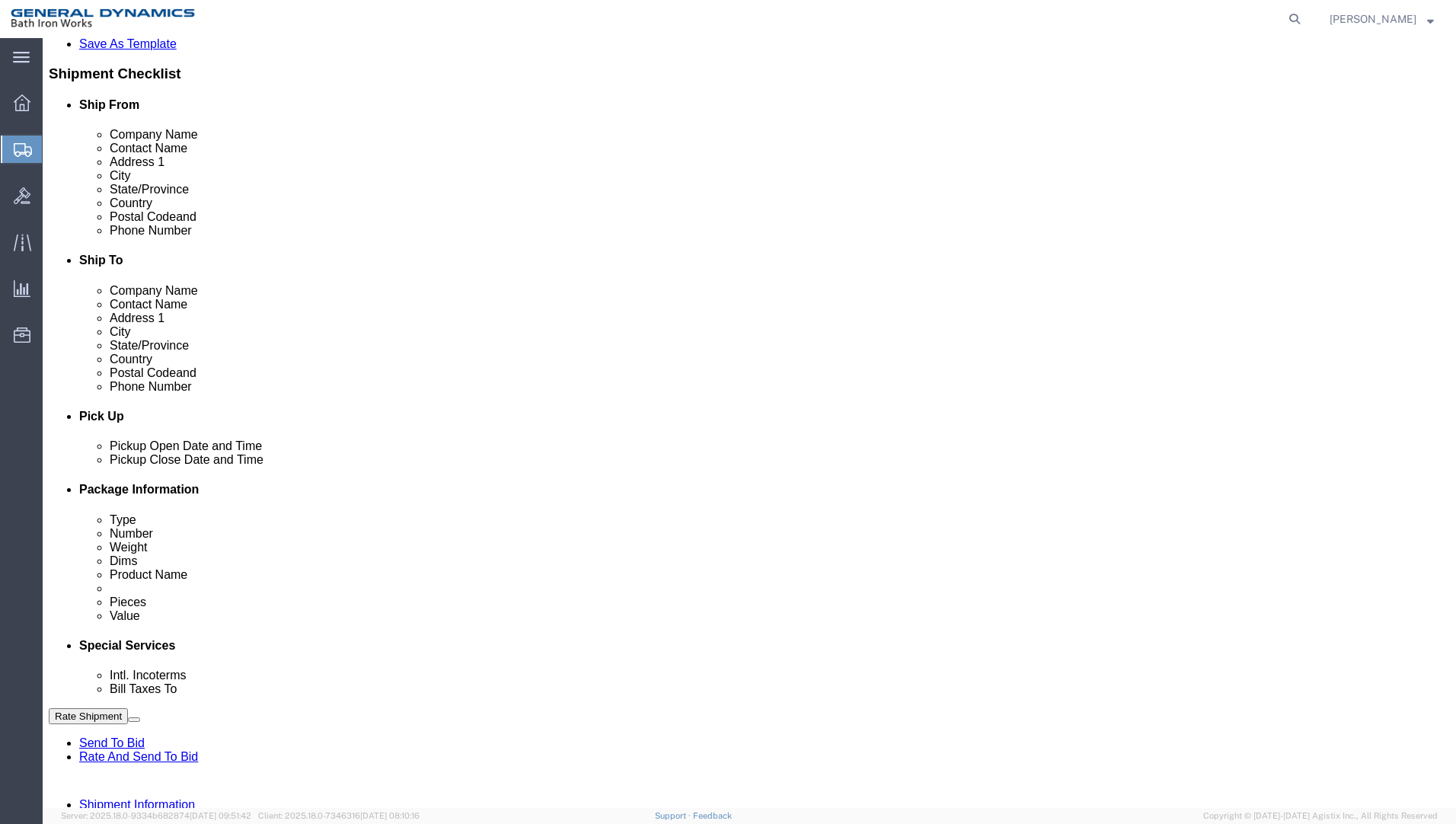
type input "2:30 PM"
click button "Apply"
click input "text"
type input "S/O 63637"
select select "INVOICE"
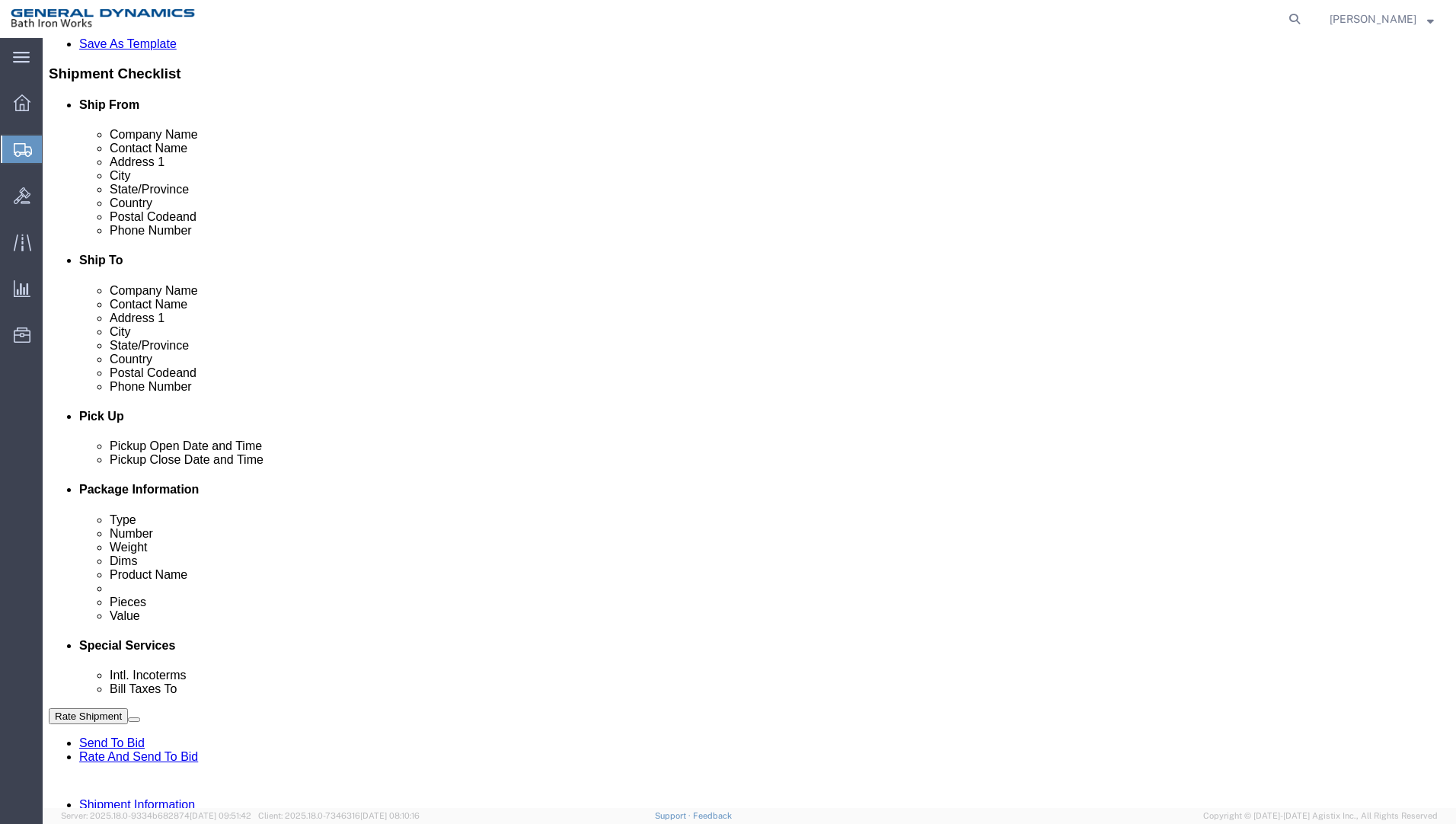
type input "[PHONE_NUMBER]"
select select "RMA"
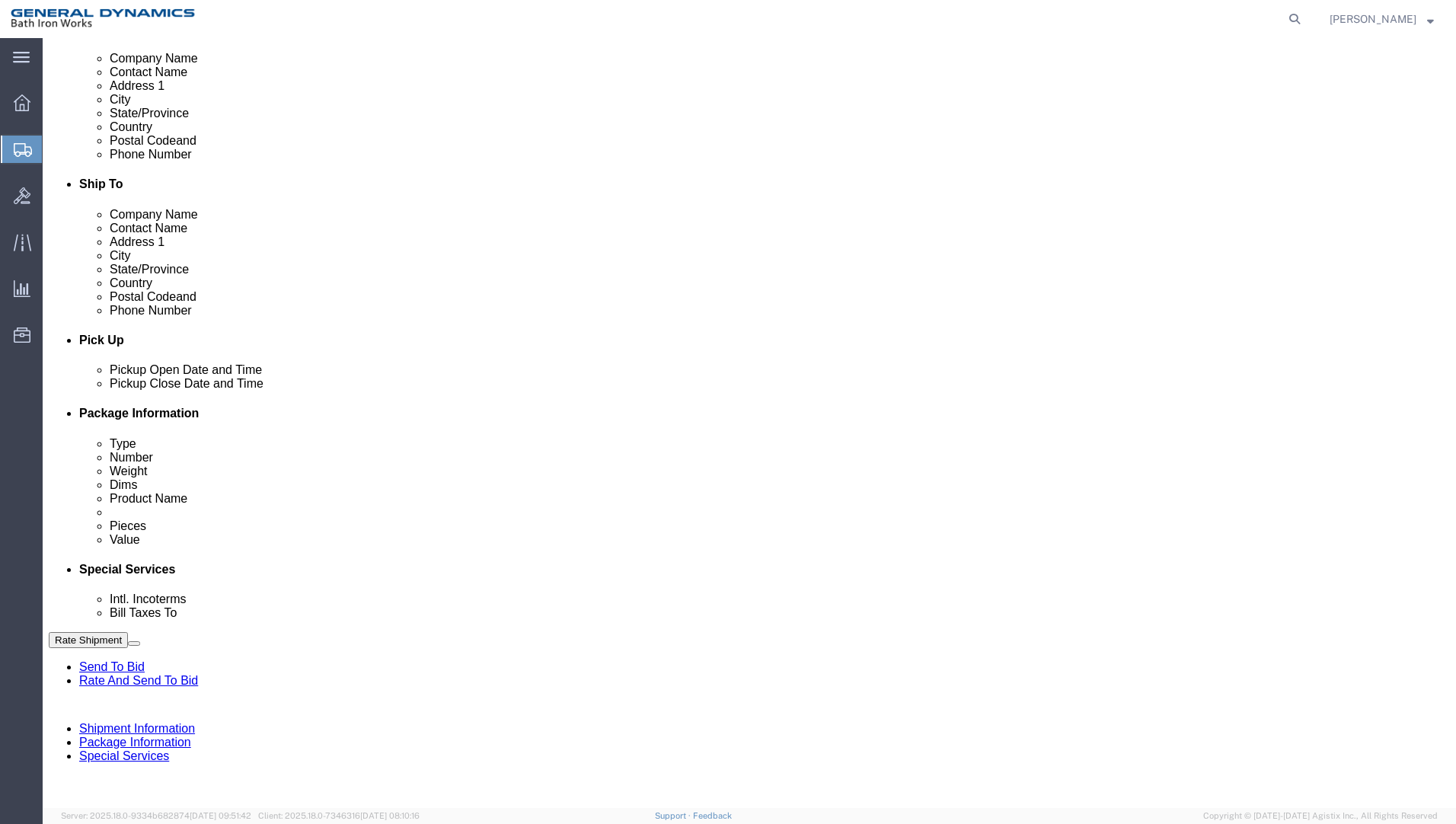
scroll to position [538, 0]
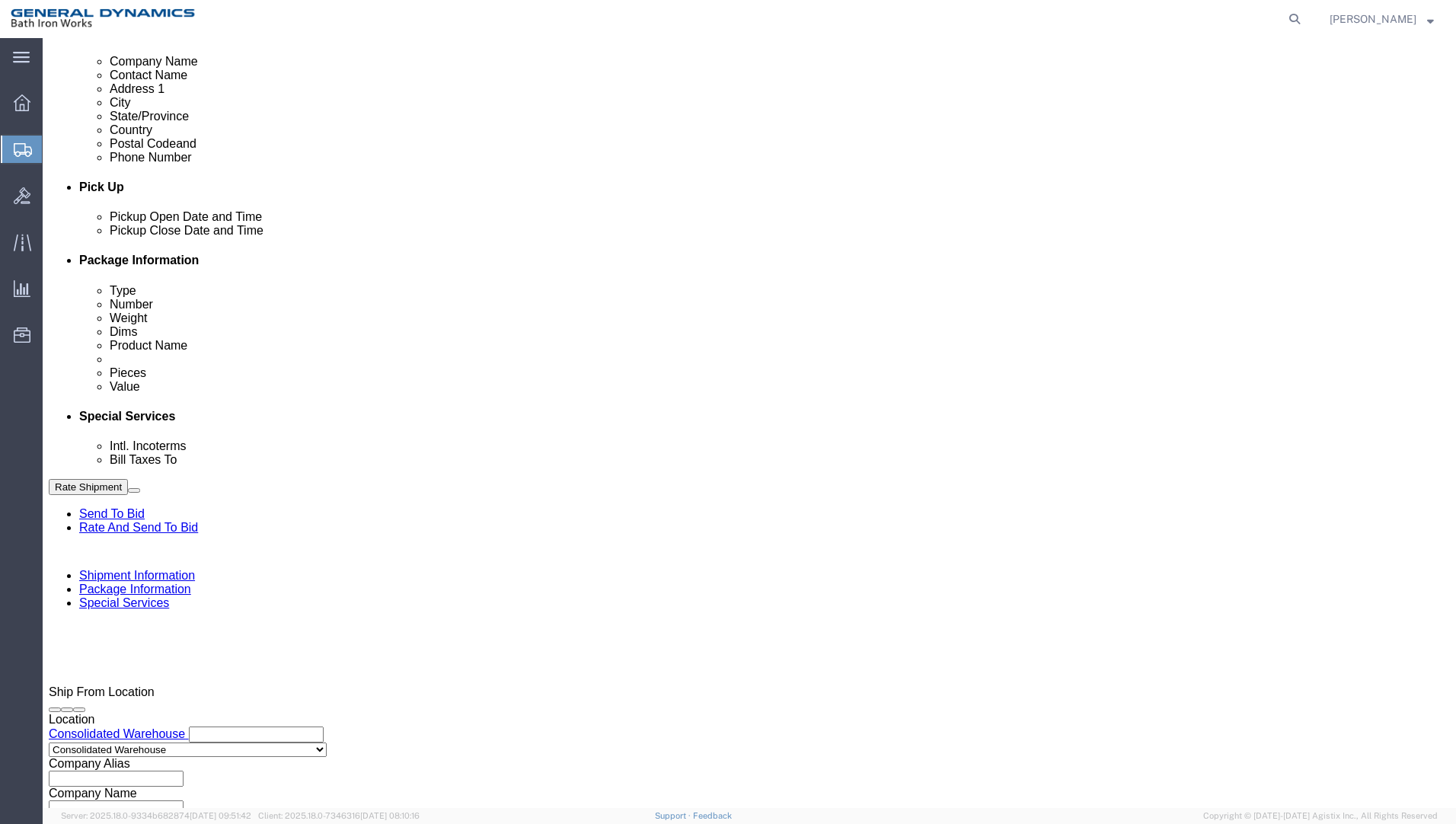
type input "#5115"
click button "Continue"
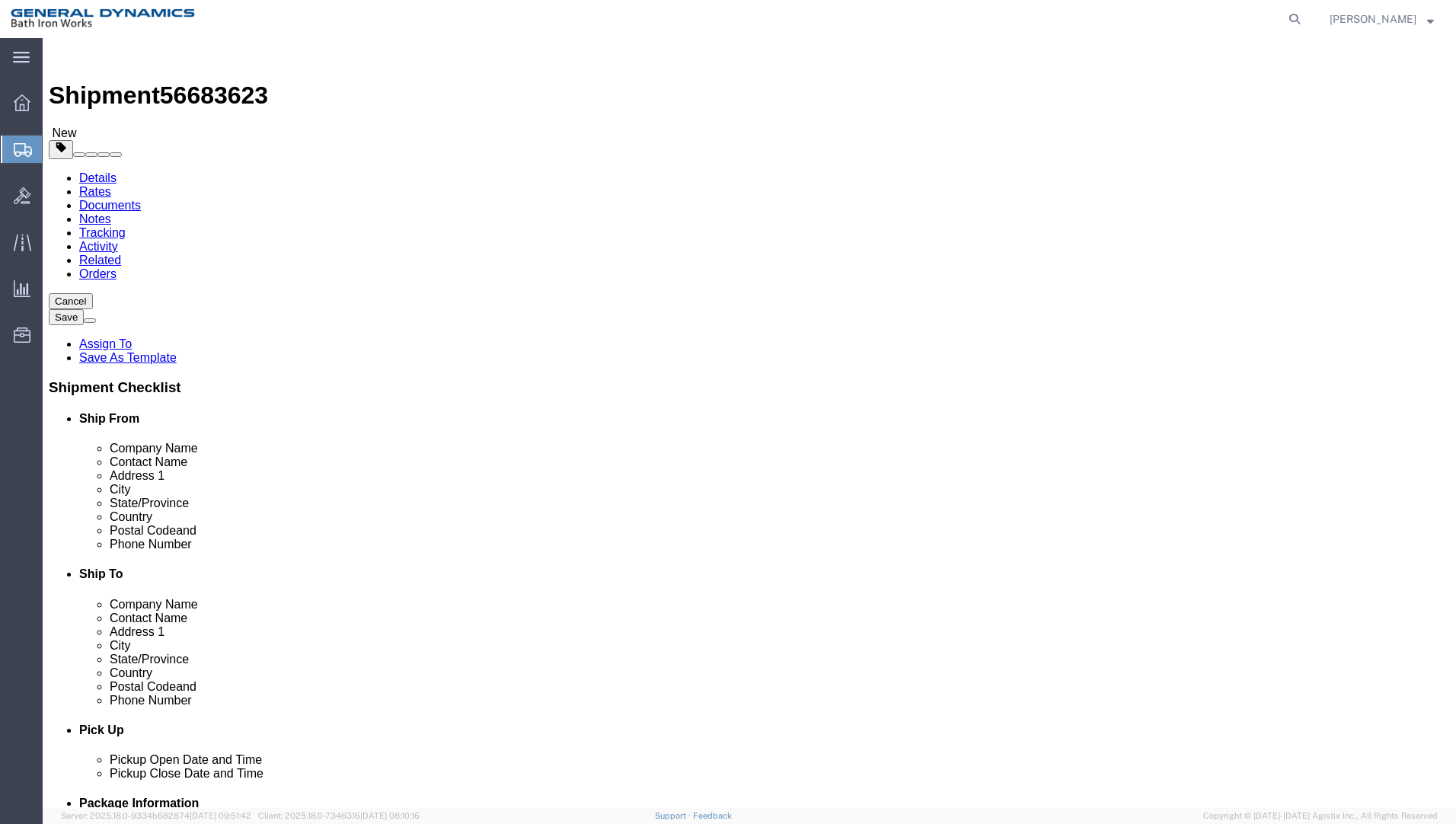
click select "Select Bale(s) Basket(s) Bolt(s) Bottle(s) Buckets Bulk Bundle(s) Can(s) Cardbo…"
select select "PSNS"
click select "Select Bale(s) Basket(s) Bolt(s) Bottle(s) Buckets Bulk Bundle(s) Can(s) Cardbo…"
click input "text"
type input "48"
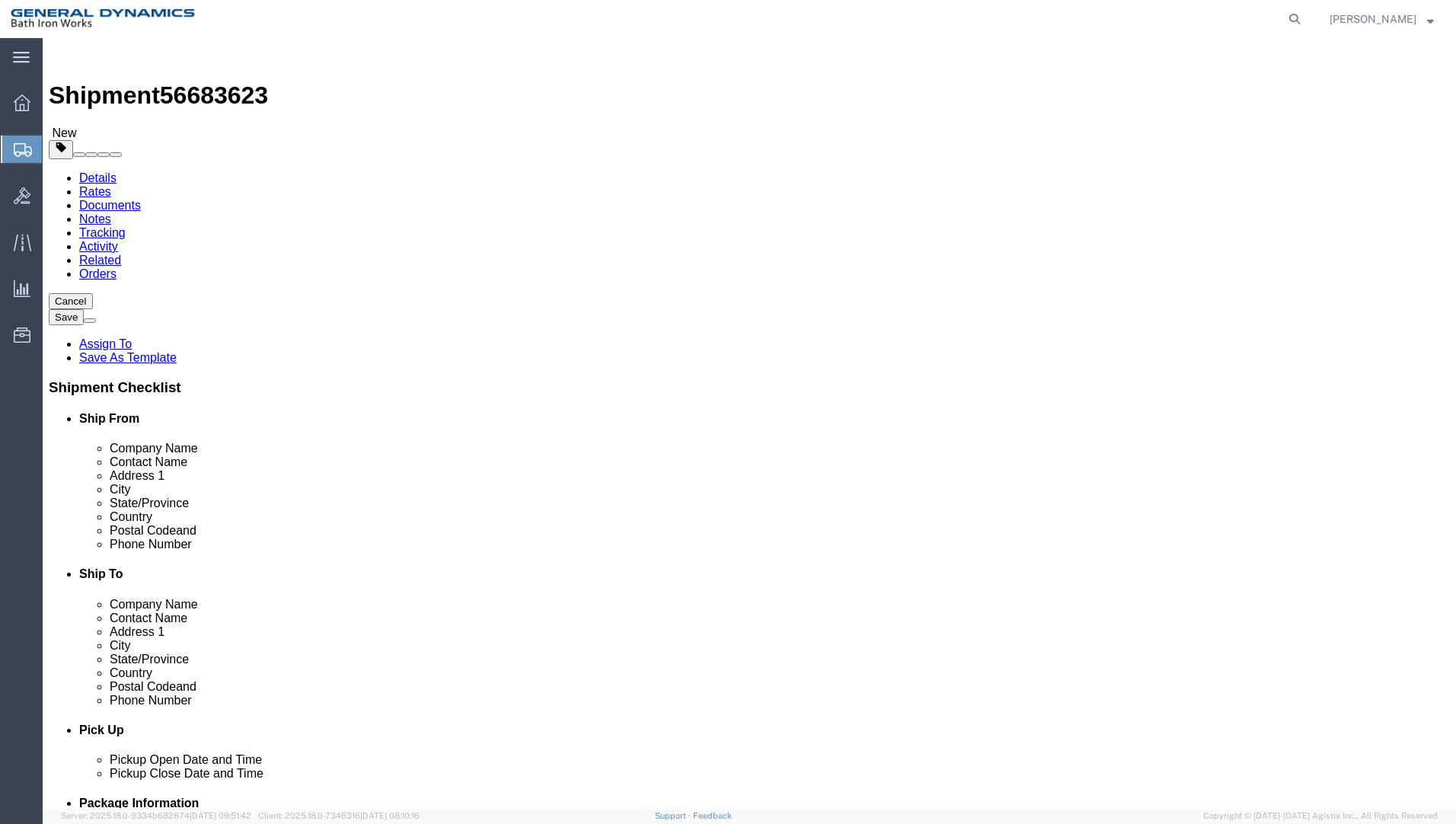
type input "40"
type input "23"
type input "120"
click link "Add Content"
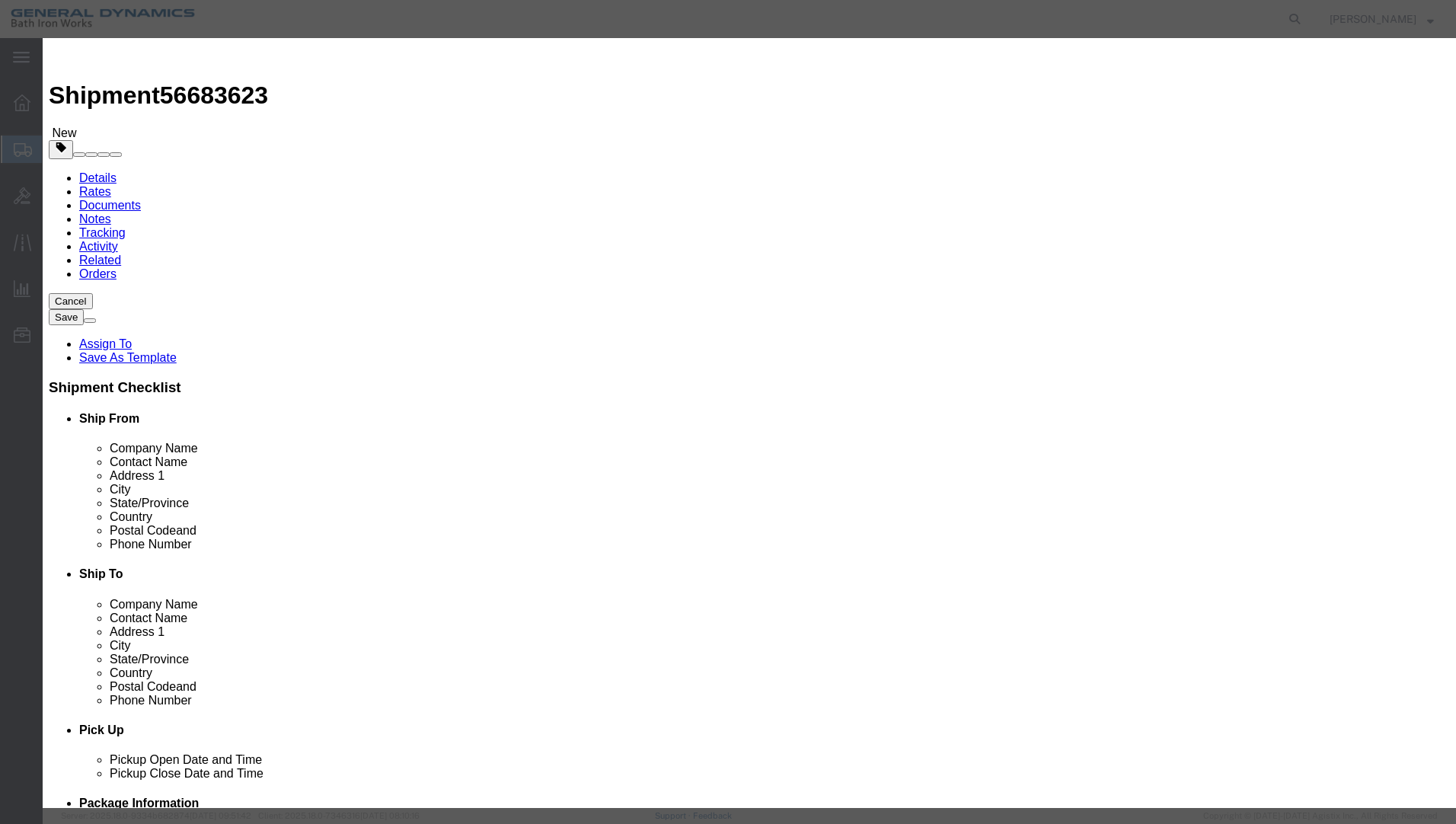
click input "text"
type input "EXPANSION JOINT"
select select "BF"
type input "1"
select select "EA"
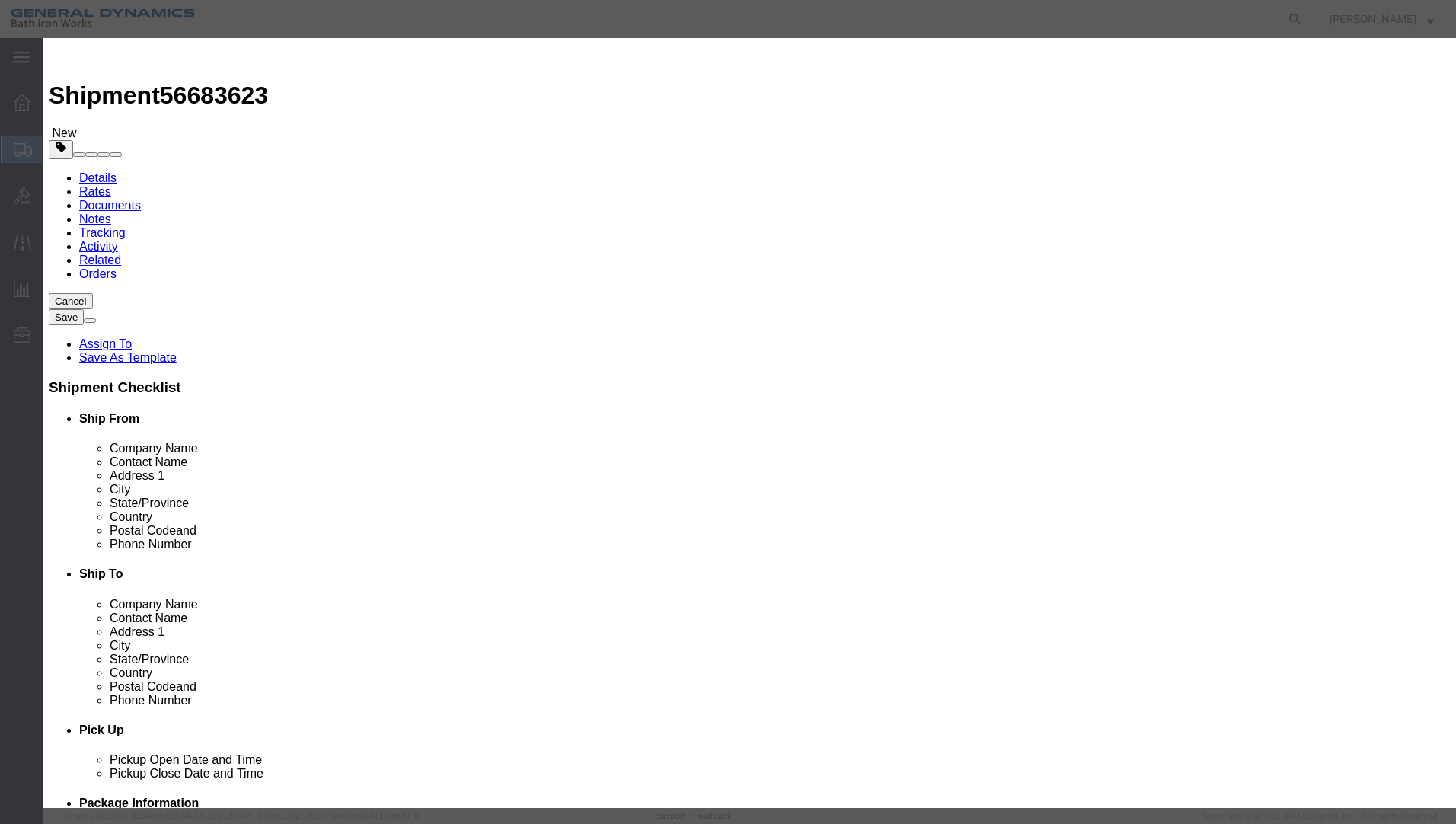
type input "1"
select select "USD"
select select "55"
click button "Save & Close"
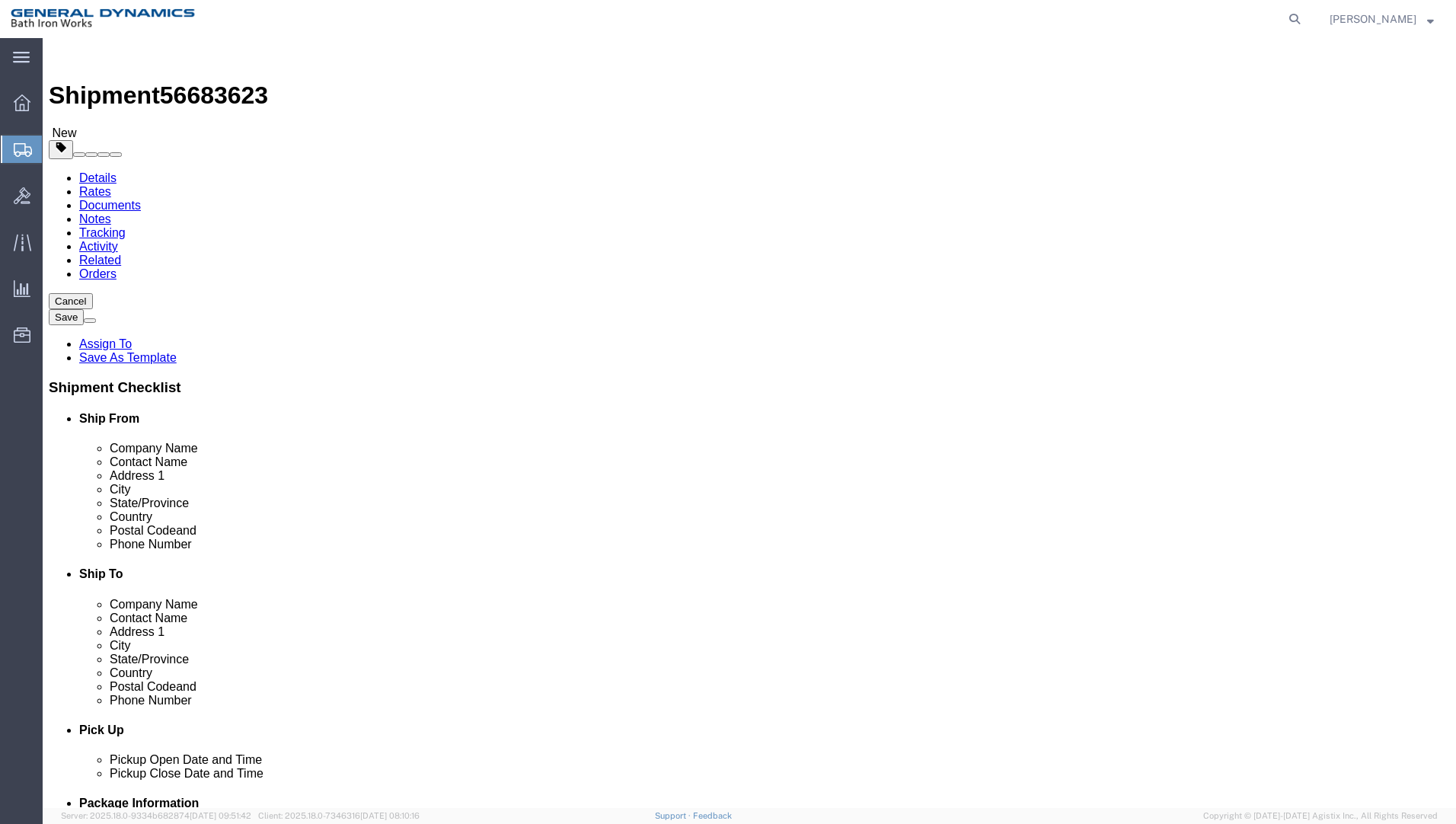
click button "Continue"
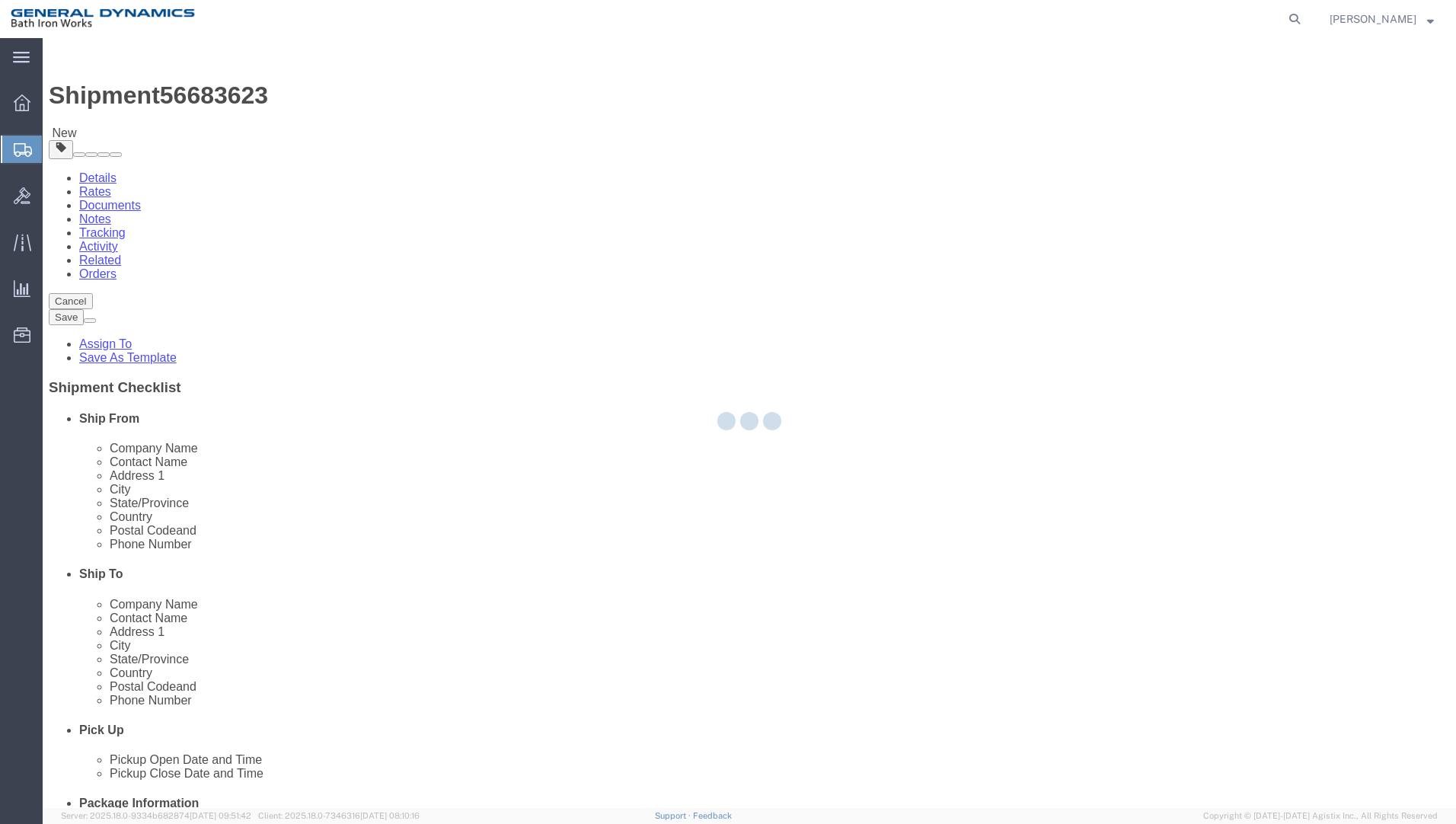
select select
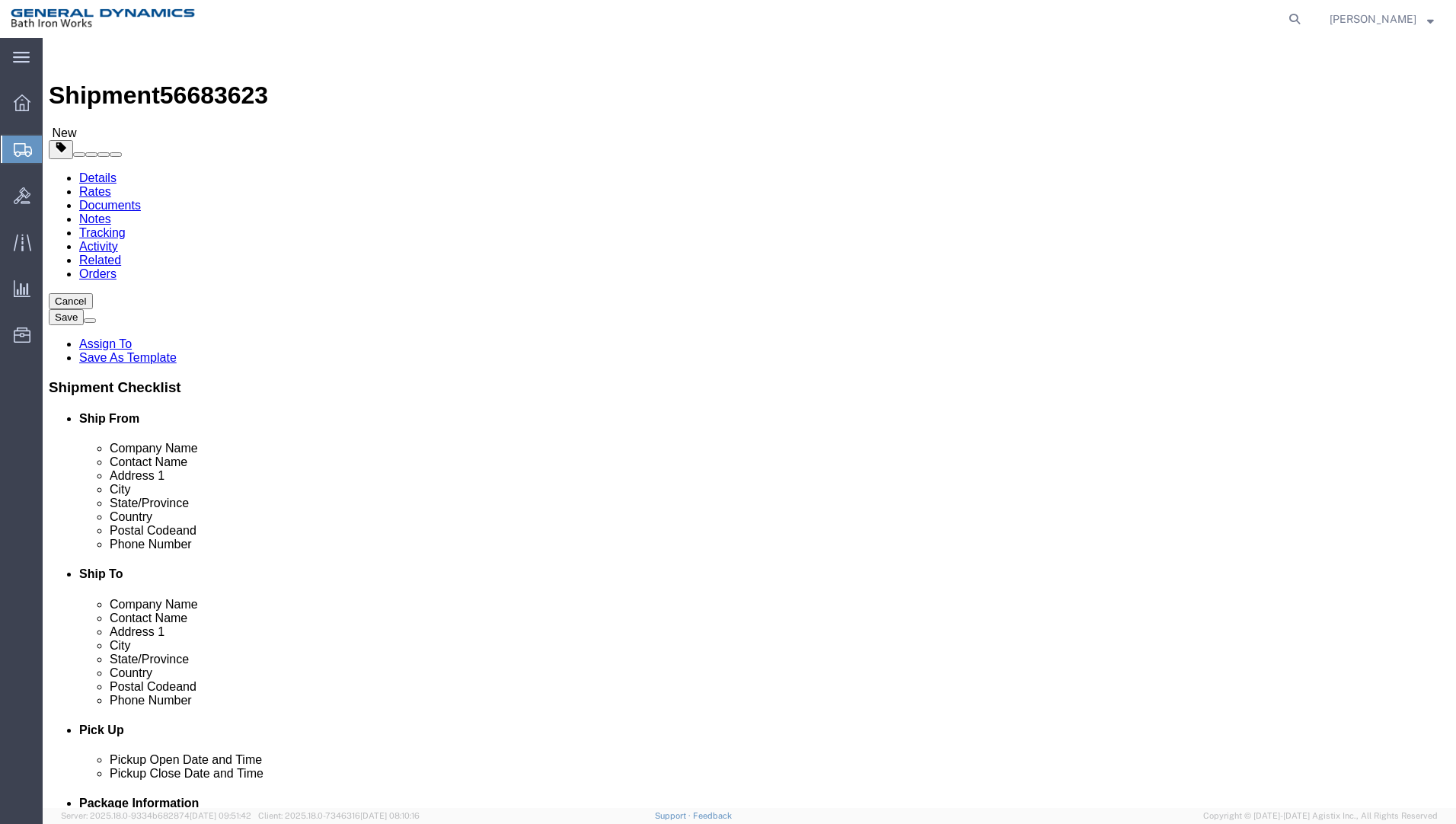
click select "Select Recipient Account Sender/Shipper Third Party Account"
select select "SHIP"
click select "Select Recipient Account Sender/Shipper Third Party Account"
click button "Rate Shipment"
click icon
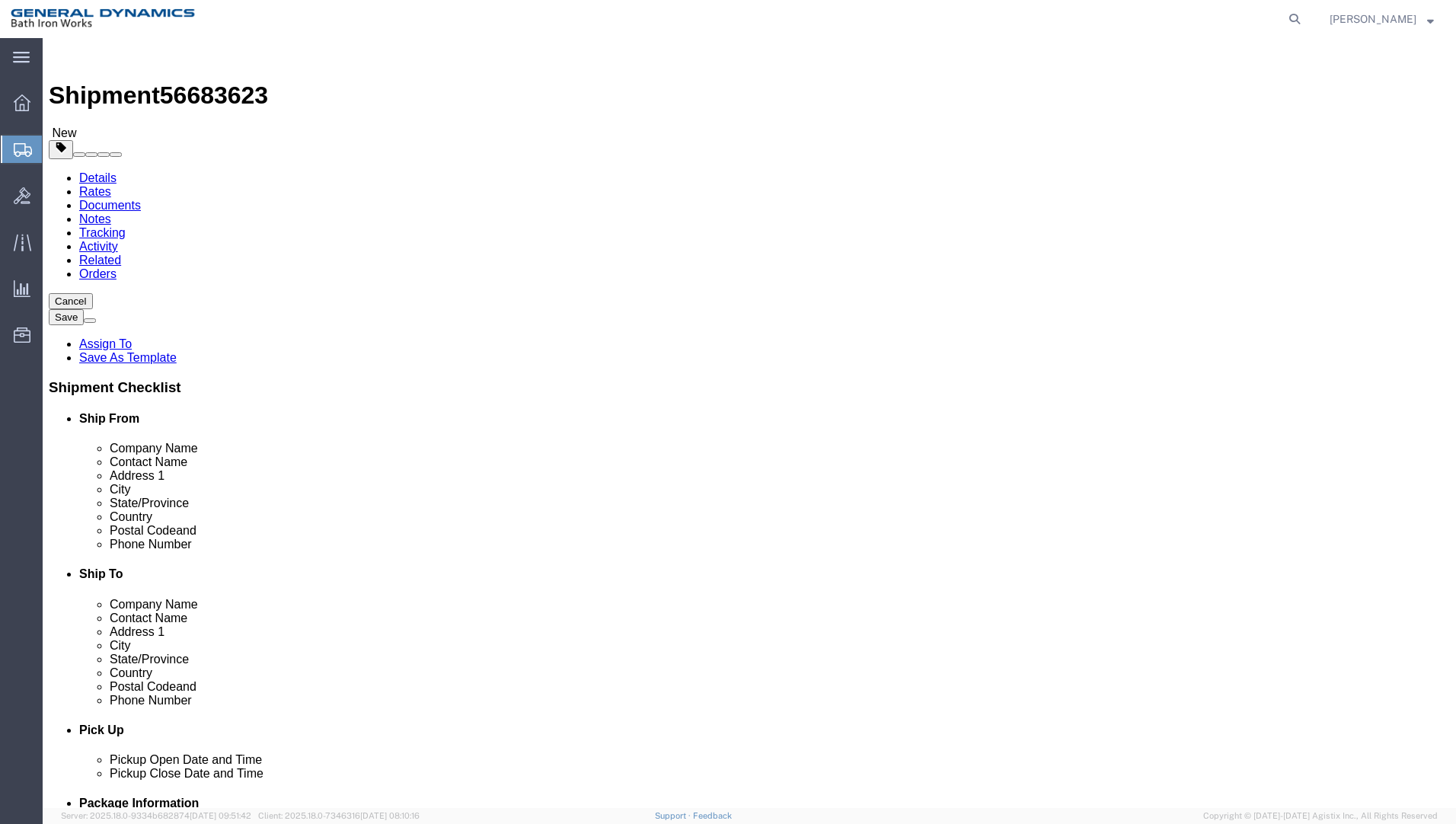
click input "Ship To Location / Phone Number : This field is required."
type input "[PHONE_NUMBER]"
click button "Rate Shipment"
